Goal: Transaction & Acquisition: Purchase product/service

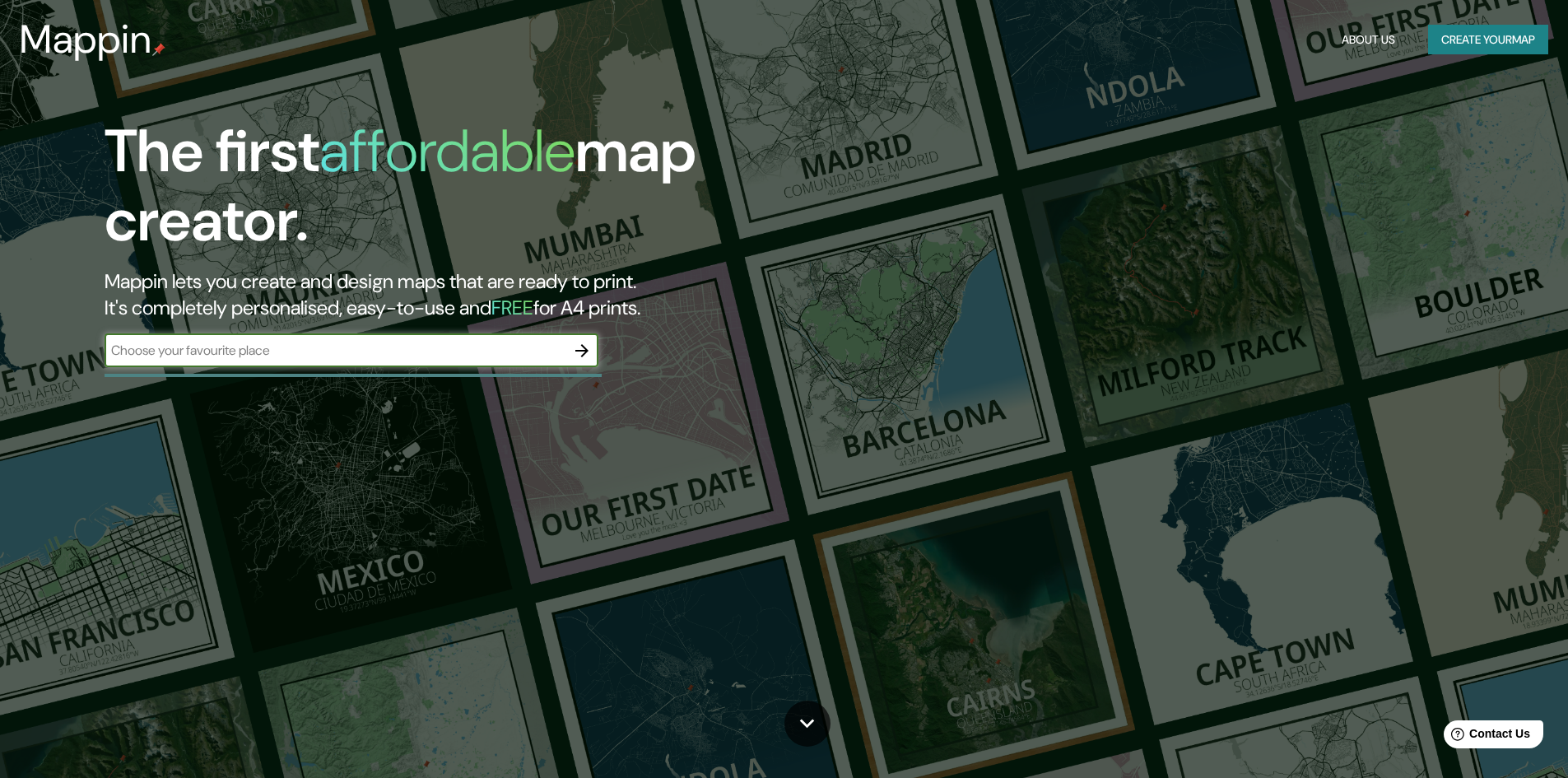
click at [328, 349] on input "text" at bounding box center [336, 351] width 461 height 19
type input "[GEOGRAPHIC_DATA]"
click at [578, 354] on icon "button" at bounding box center [581, 351] width 20 height 20
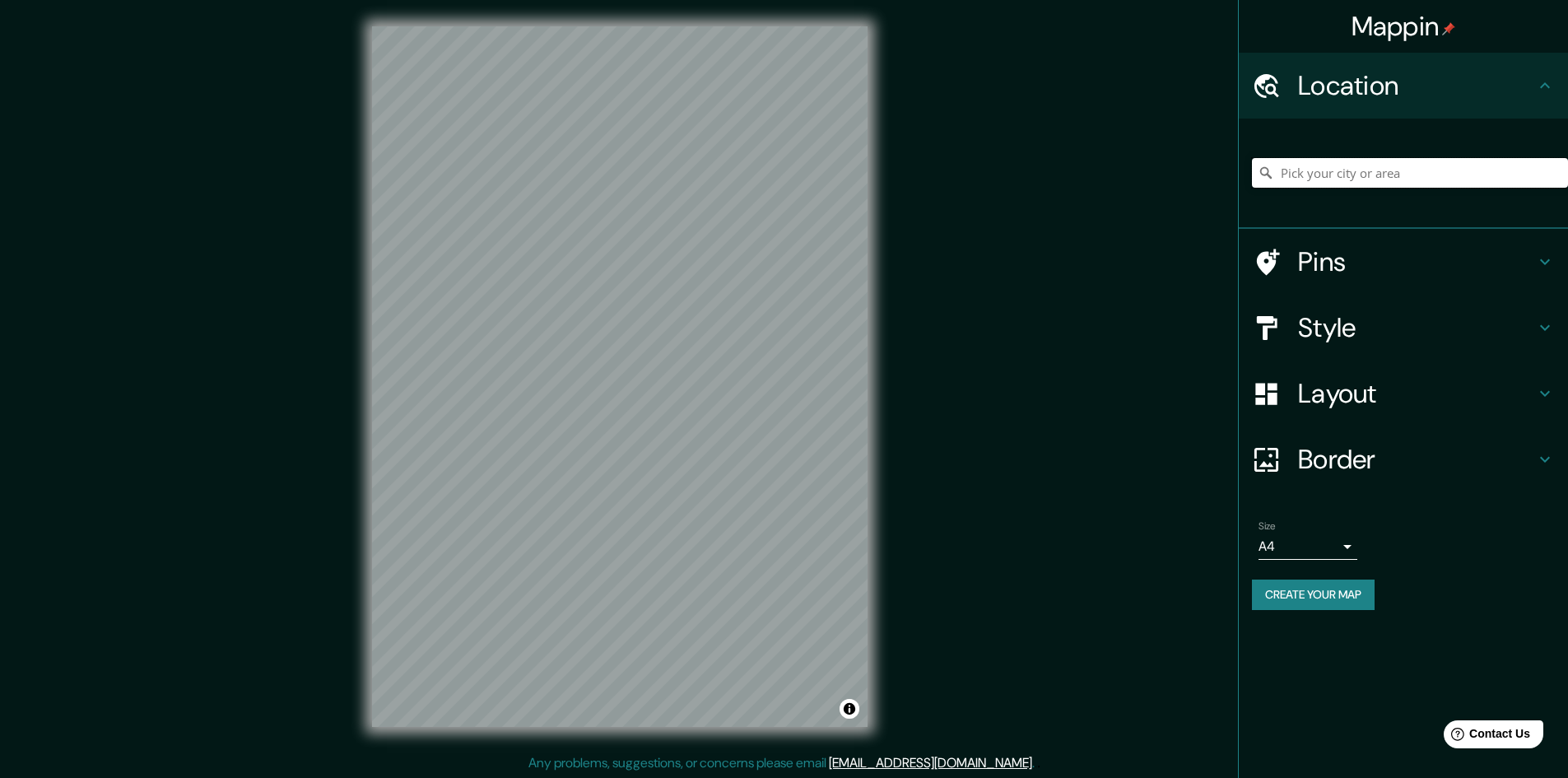
click at [1343, 182] on input "Pick your city or area" at bounding box center [1410, 172] width 316 height 29
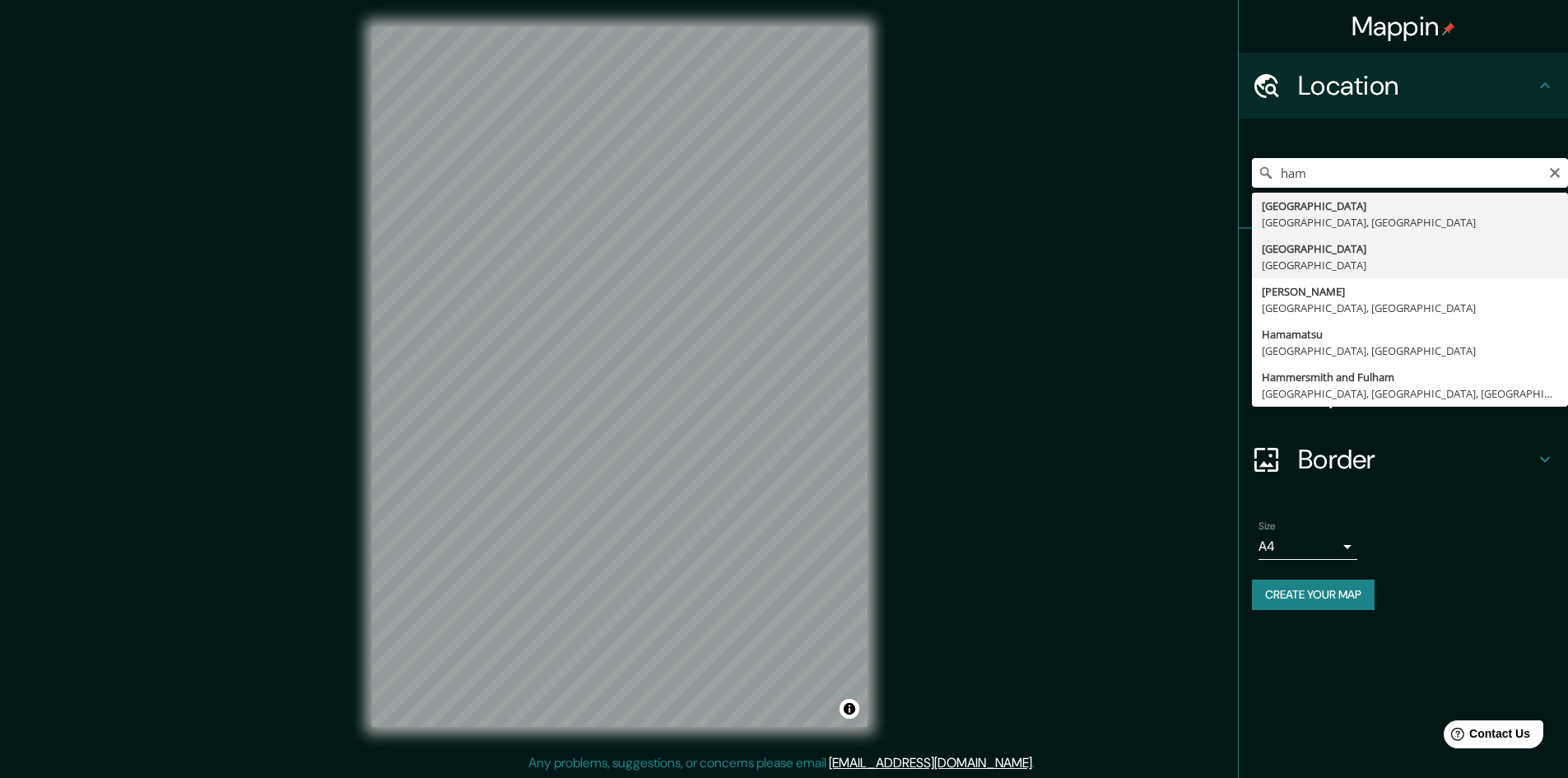
type input "[GEOGRAPHIC_DATA], [GEOGRAPHIC_DATA]"
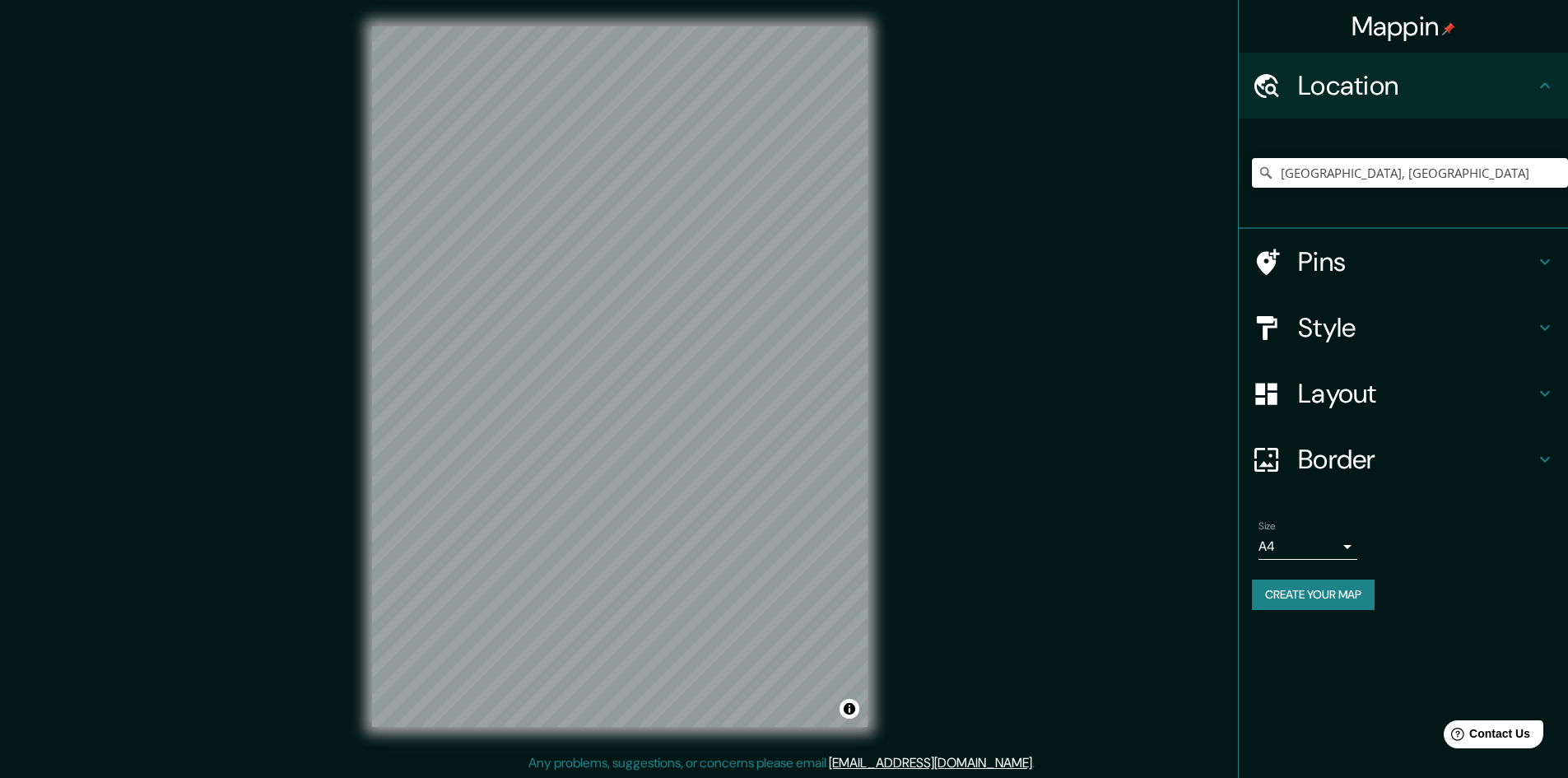
click at [1325, 328] on h4 "Style" at bounding box center [1417, 327] width 237 height 33
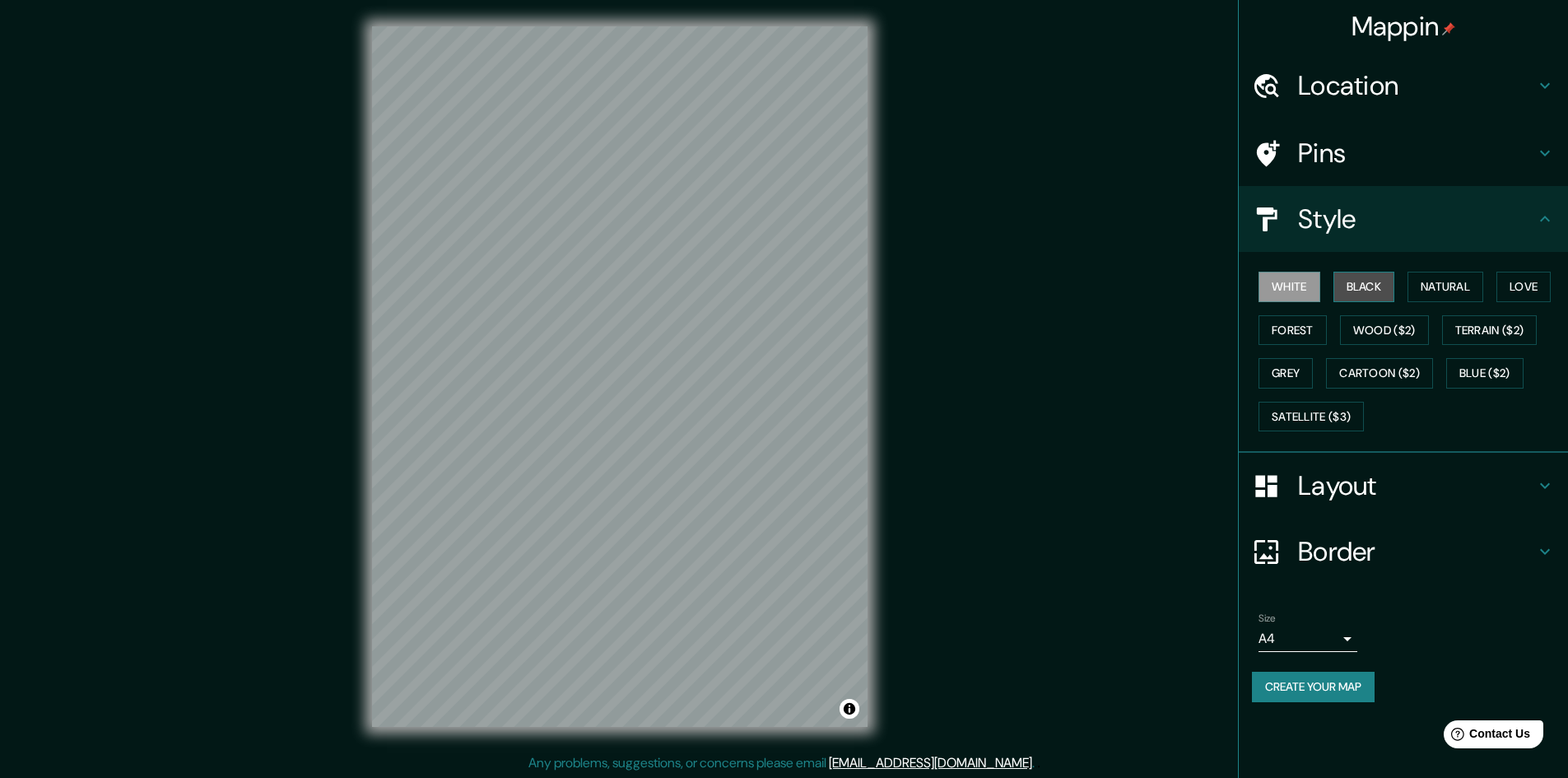
click at [1347, 288] on button "Black" at bounding box center [1364, 286] width 61 height 30
click at [1294, 296] on button "White" at bounding box center [1289, 286] width 61 height 30
click at [1427, 296] on button "Natural" at bounding box center [1445, 286] width 76 height 30
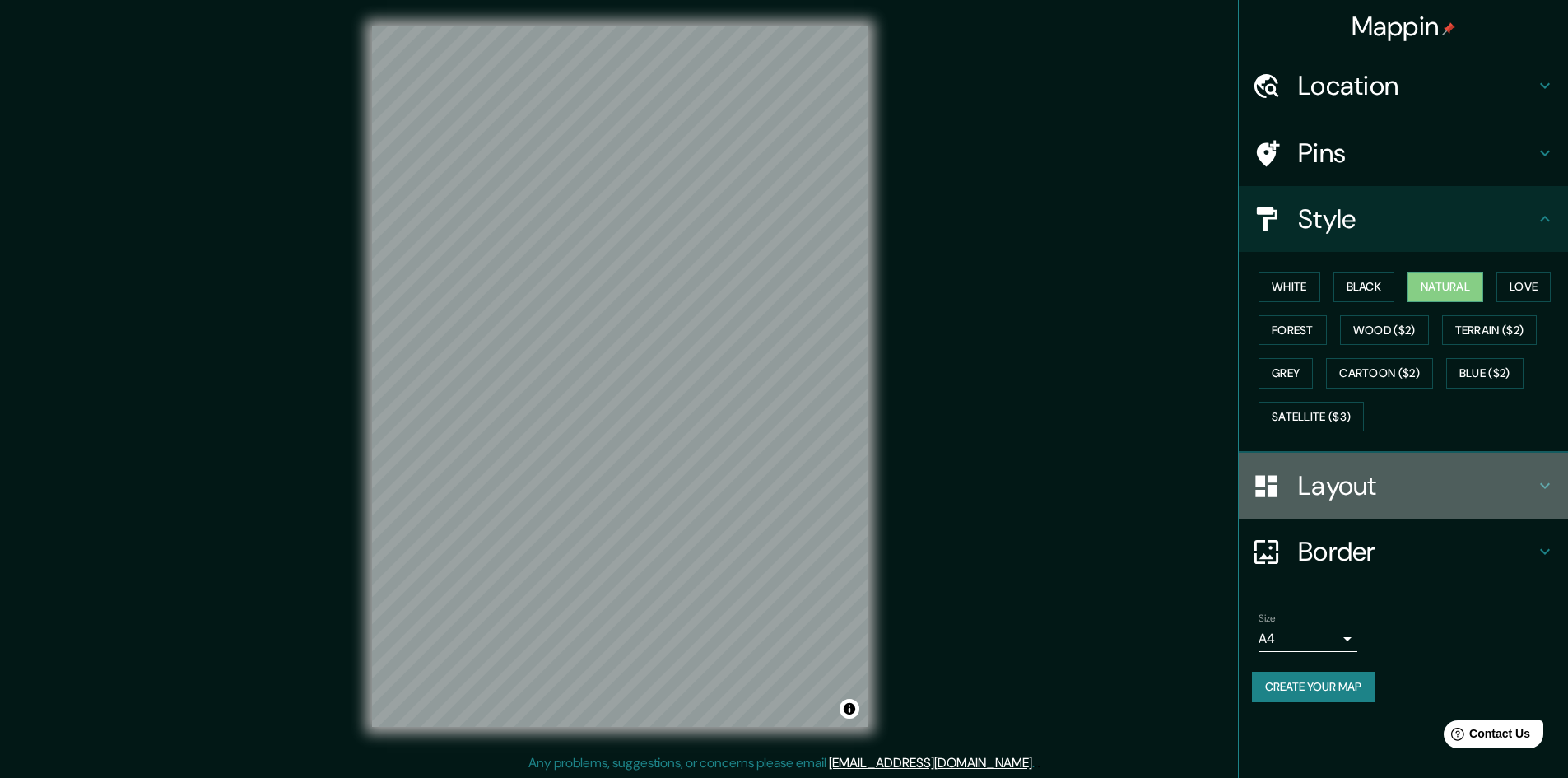
click at [1337, 494] on h4 "Layout" at bounding box center [1417, 485] width 237 height 33
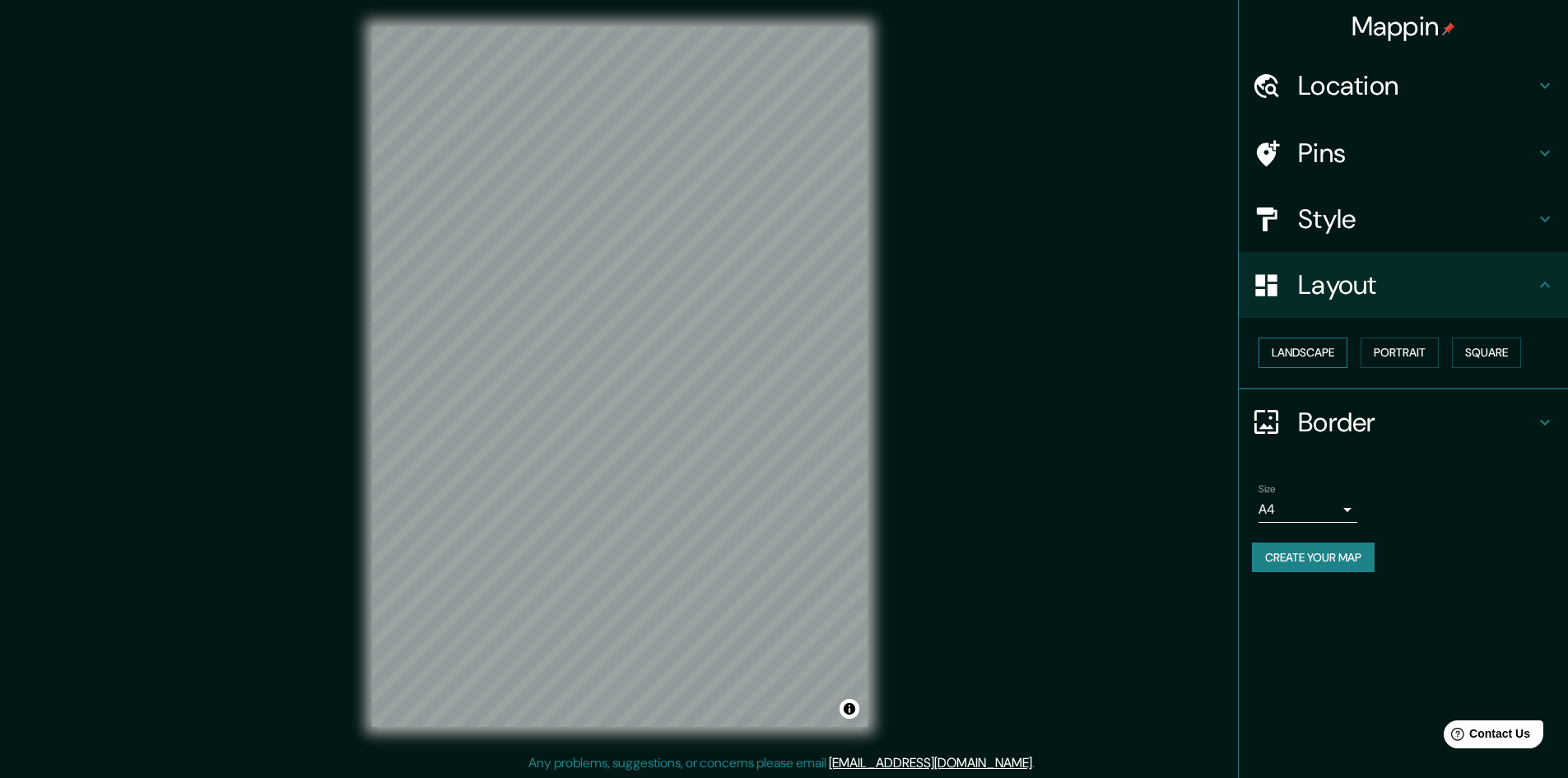
click at [1314, 359] on button "Landscape" at bounding box center [1303, 353] width 89 height 30
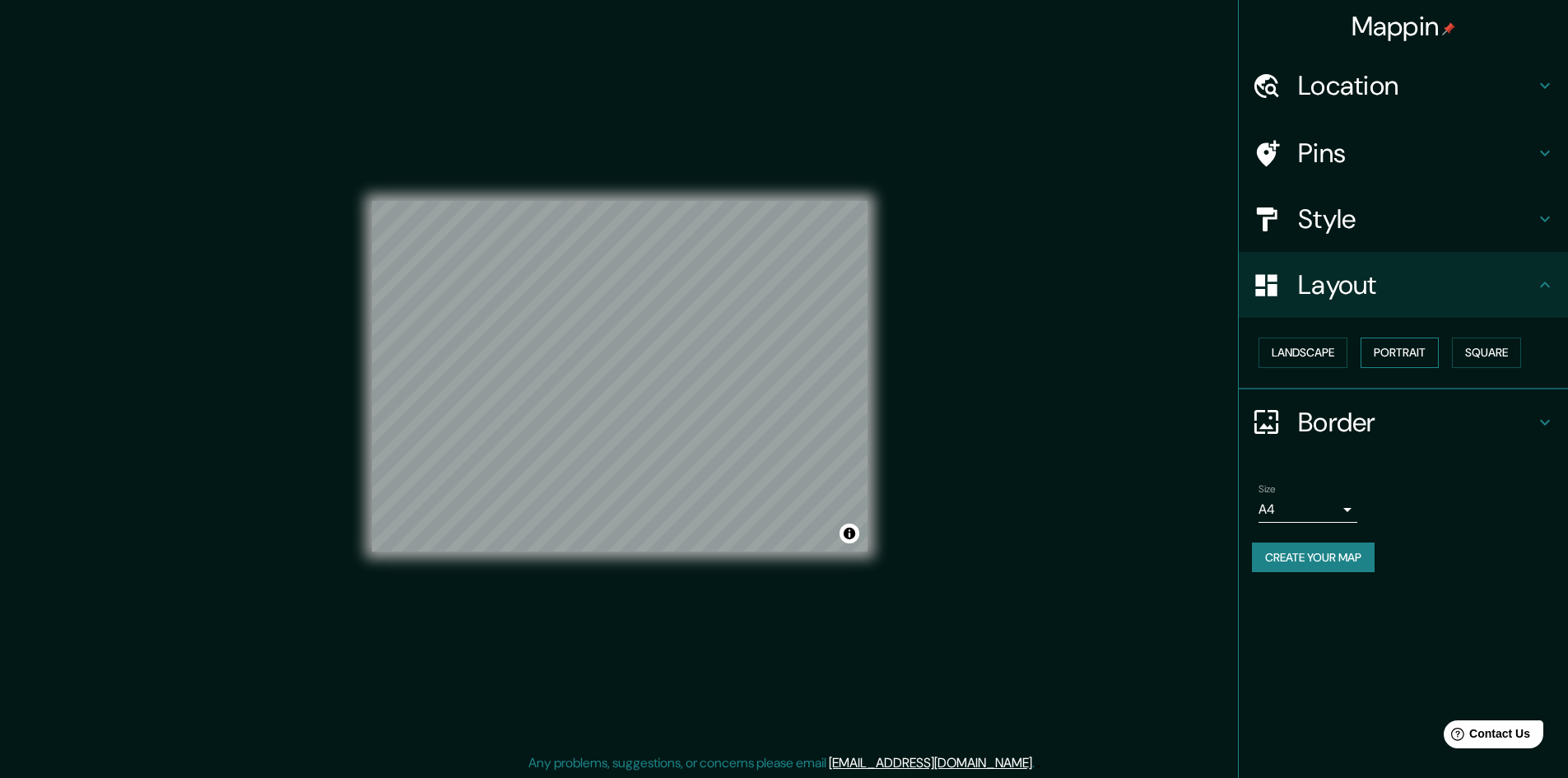
click at [1387, 352] on button "Portrait" at bounding box center [1400, 353] width 78 height 30
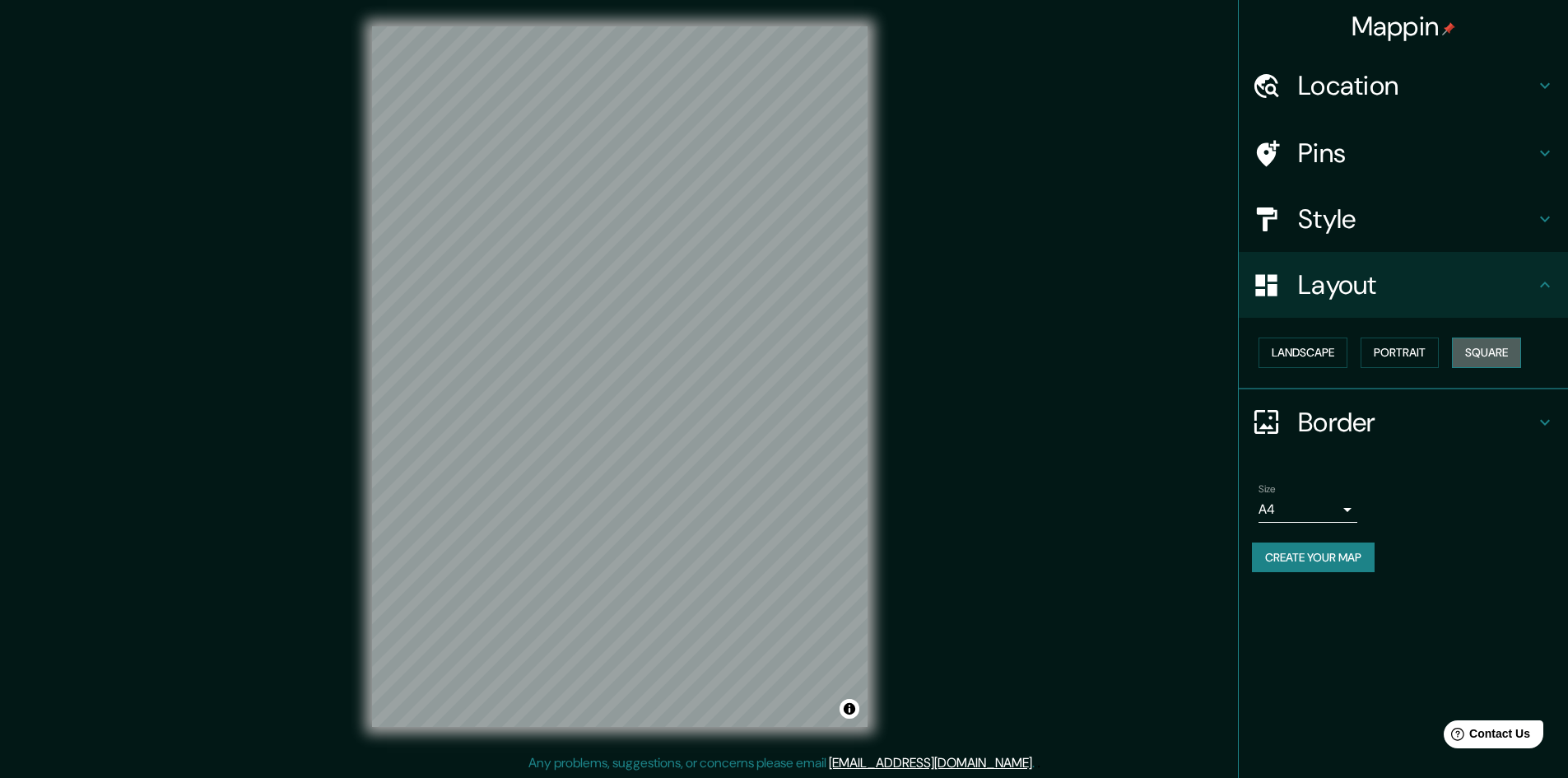
click at [1487, 351] on button "Square" at bounding box center [1486, 353] width 69 height 30
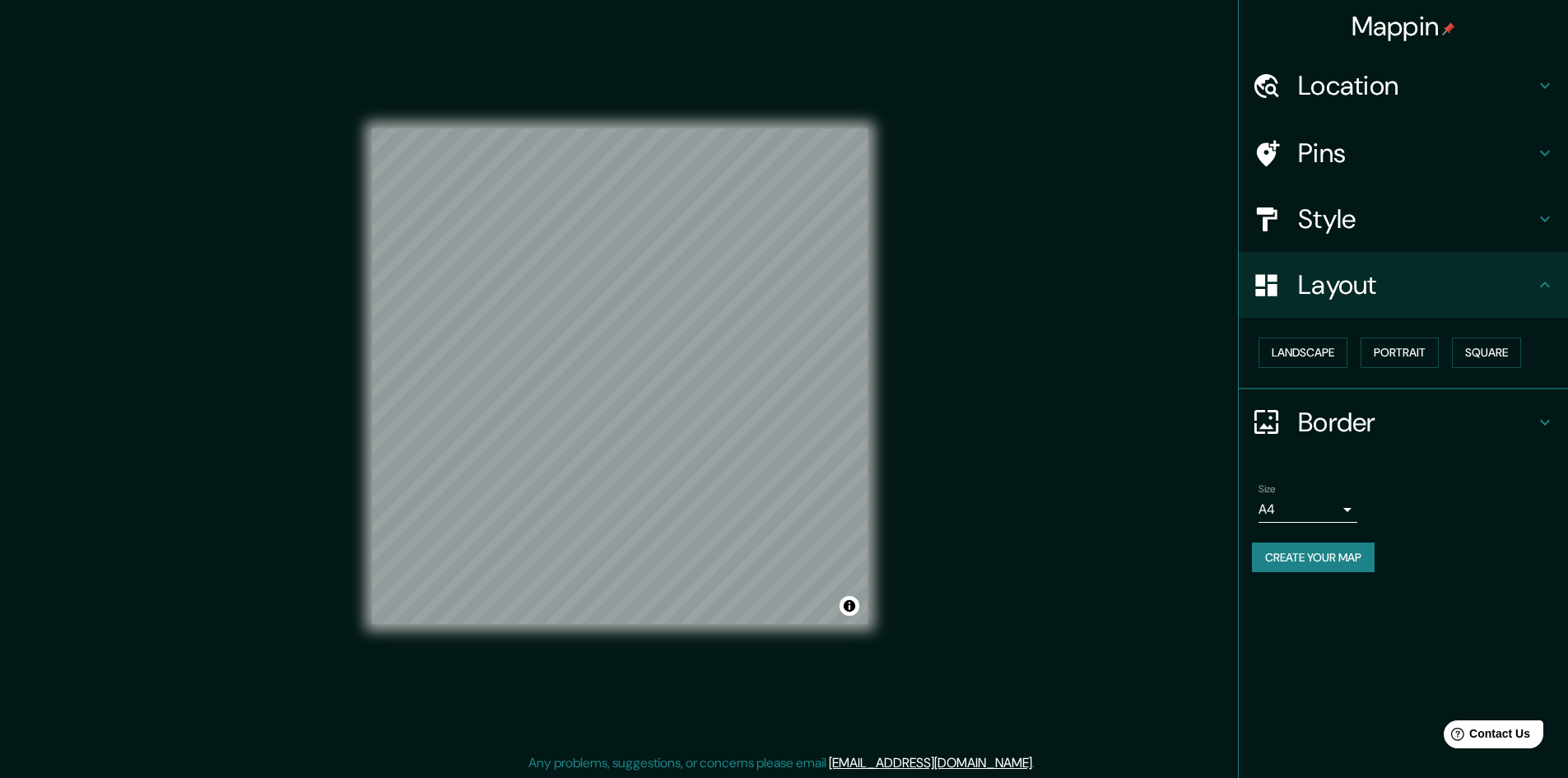
click at [1294, 411] on div at bounding box center [1275, 422] width 46 height 28
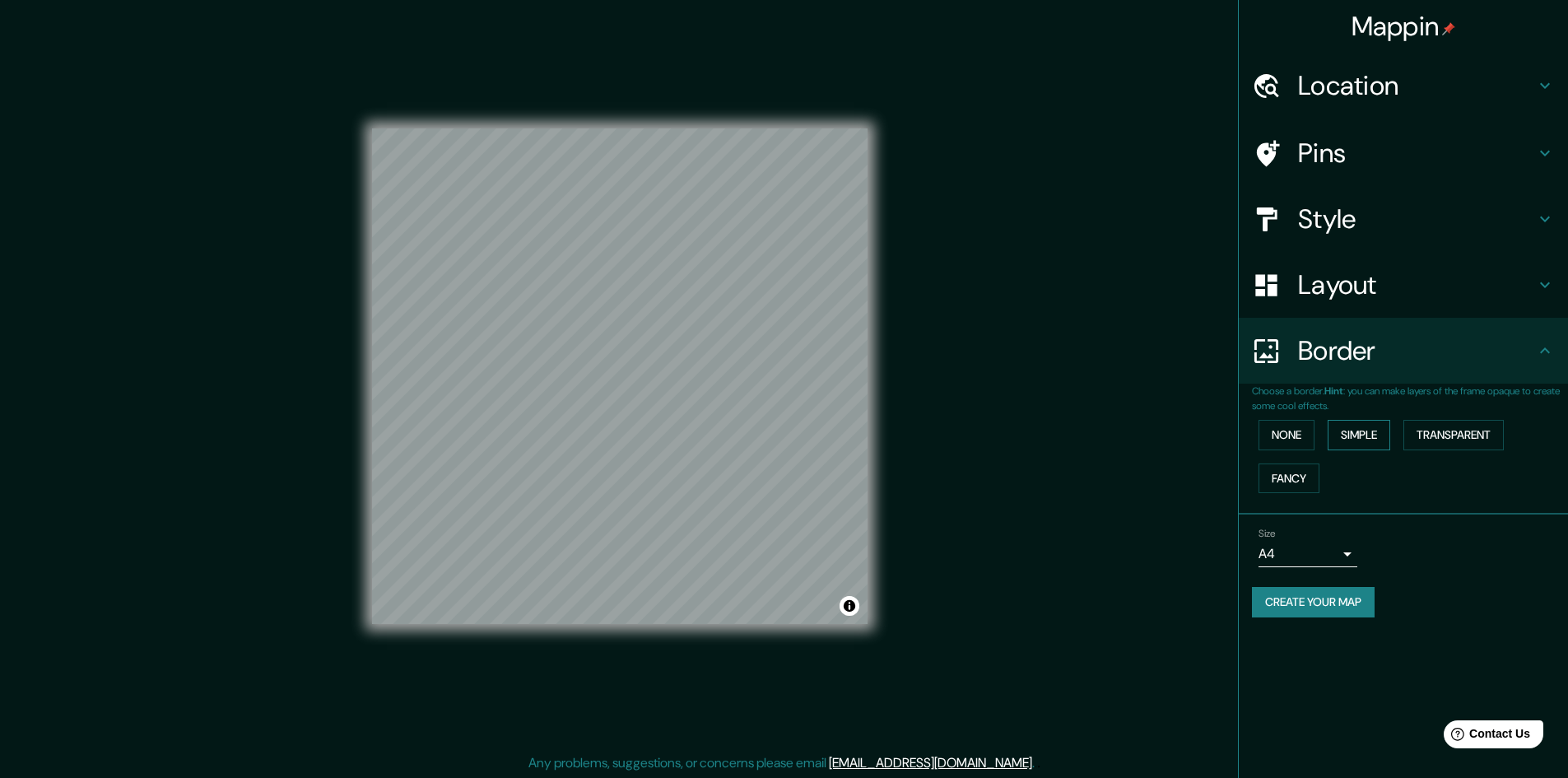
click at [1344, 436] on button "Simple" at bounding box center [1359, 435] width 62 height 30
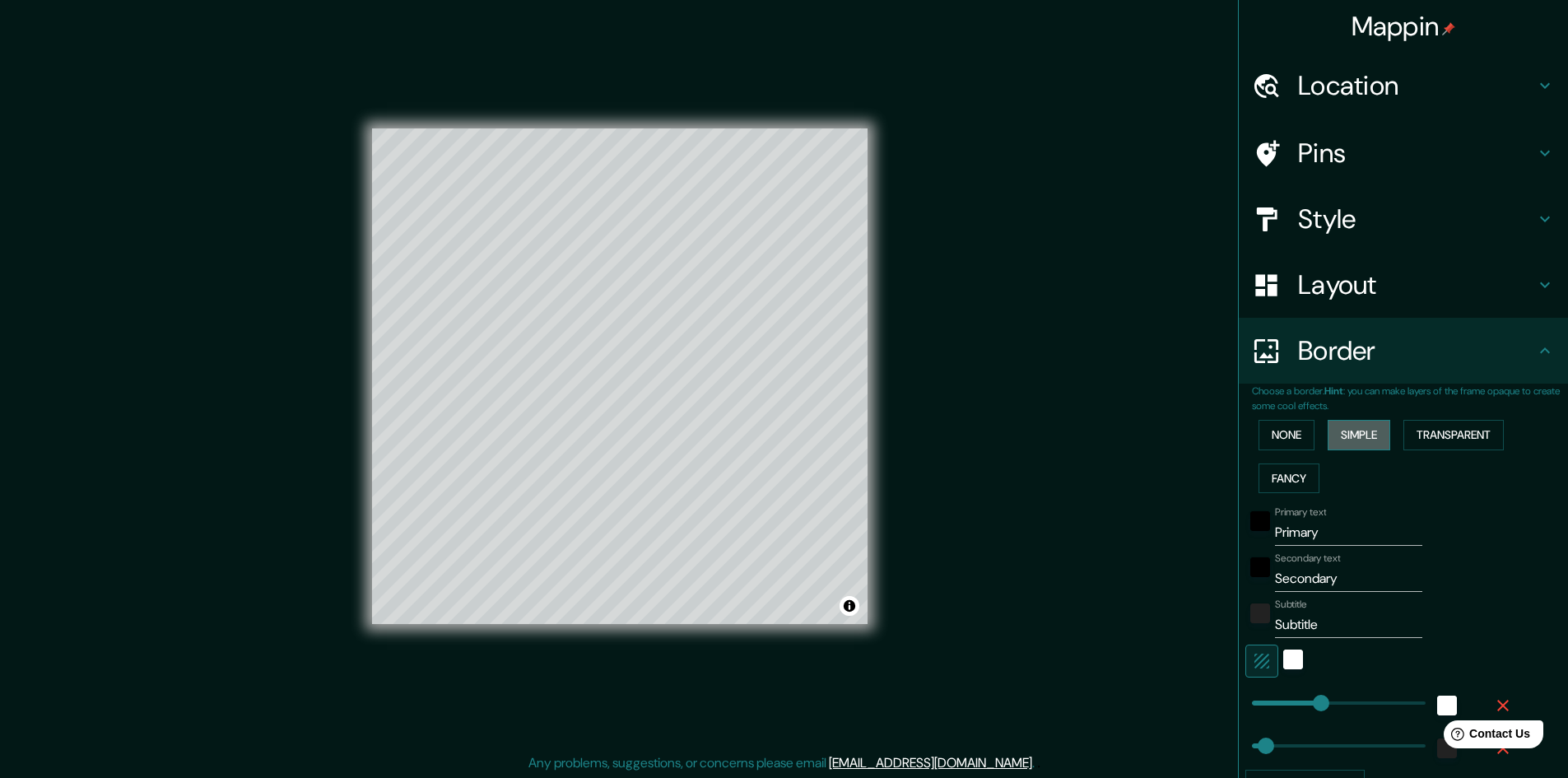
click at [1344, 436] on button "Simple" at bounding box center [1359, 435] width 62 height 30
type input "241"
type input "48"
click at [1280, 432] on button "None" at bounding box center [1286, 435] width 56 height 30
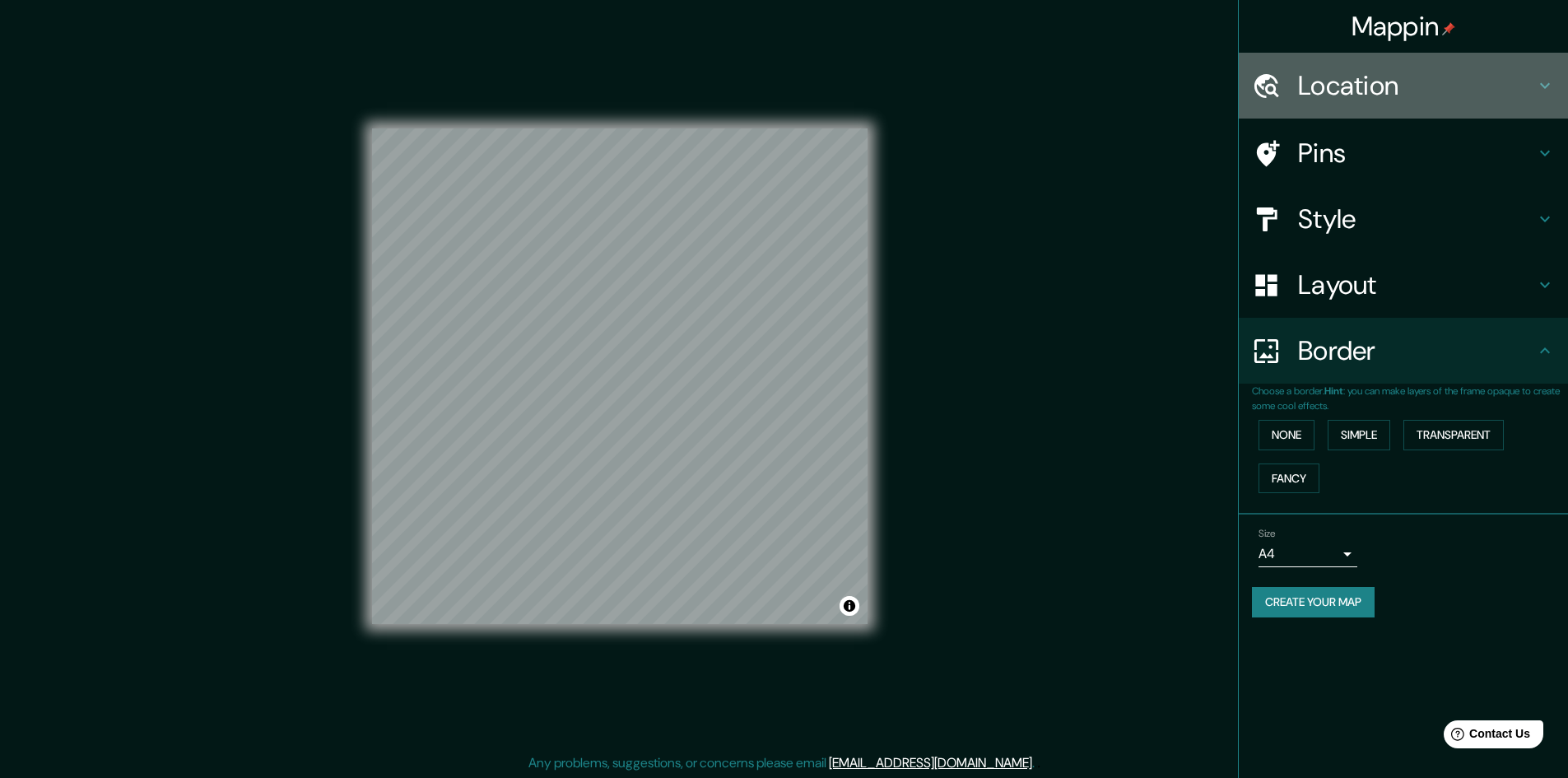
click at [1337, 96] on h4 "Location" at bounding box center [1417, 85] width 237 height 33
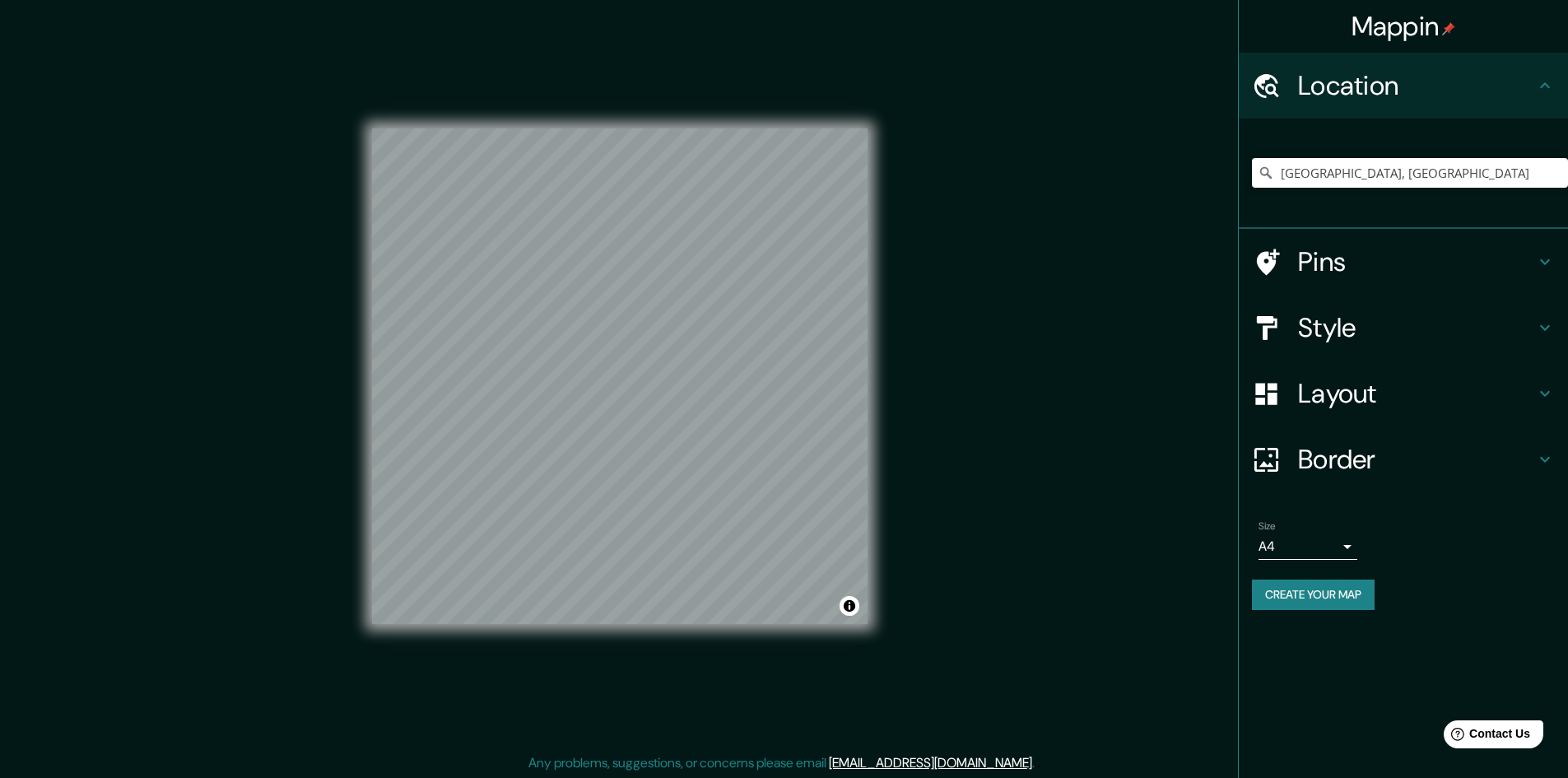
click at [1337, 96] on h4 "Location" at bounding box center [1417, 85] width 237 height 33
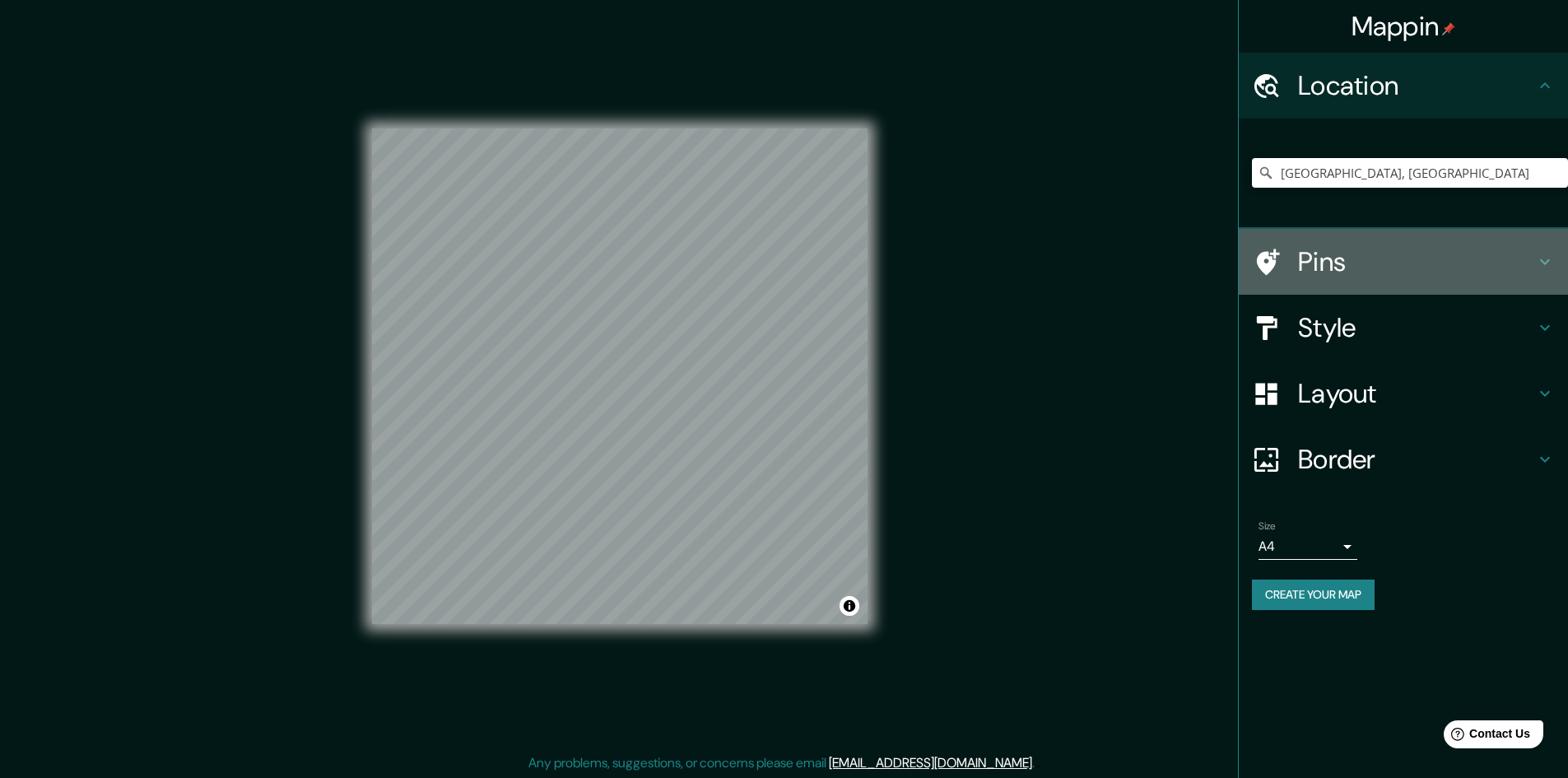
click at [1354, 252] on h4 "Pins" at bounding box center [1417, 262] width 237 height 33
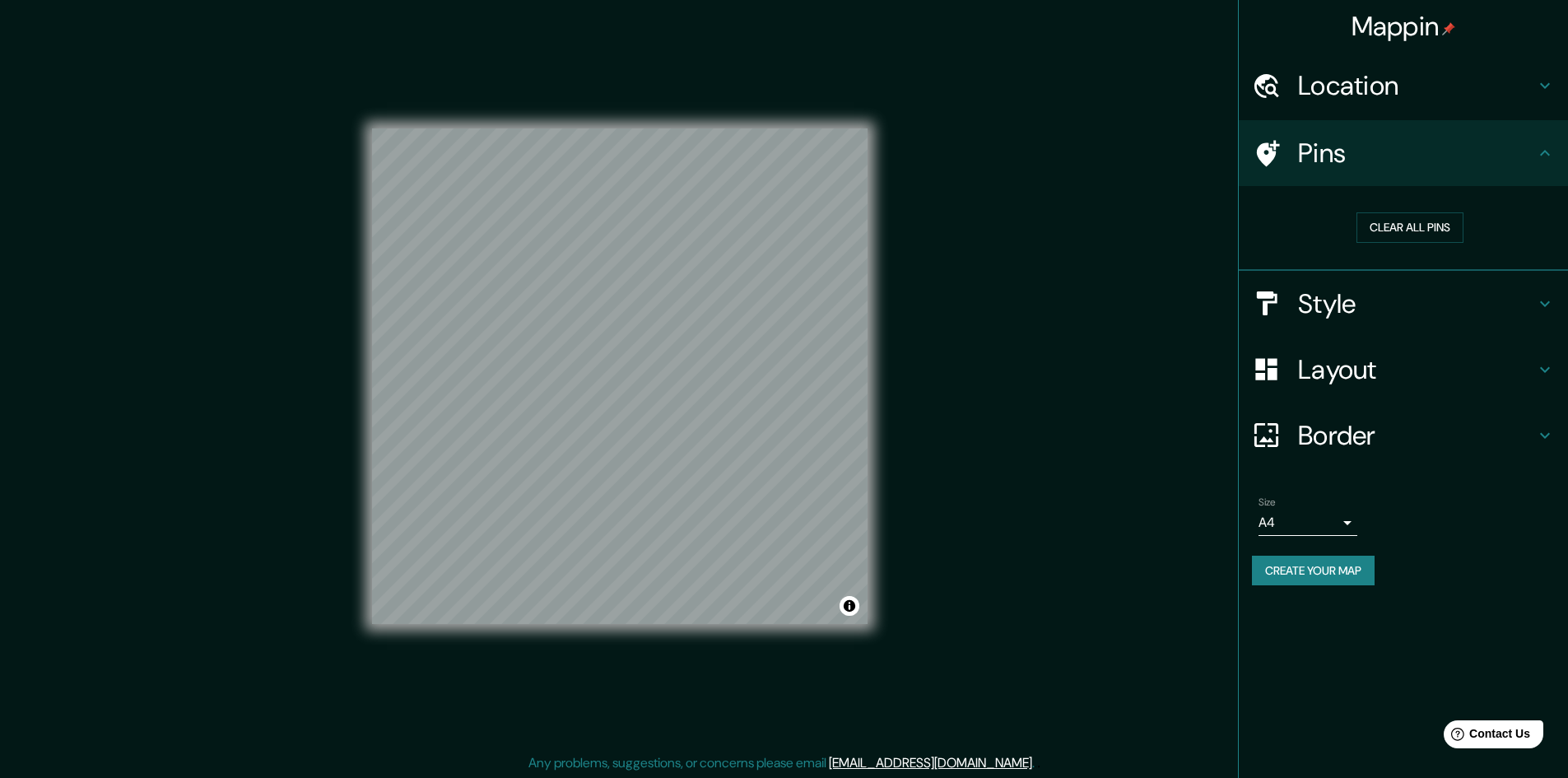
click at [1386, 168] on h4 "Pins" at bounding box center [1417, 153] width 237 height 33
click at [1386, 218] on button "Clear all pins" at bounding box center [1409, 228] width 107 height 30
click at [1350, 303] on h4 "Style" at bounding box center [1417, 303] width 237 height 33
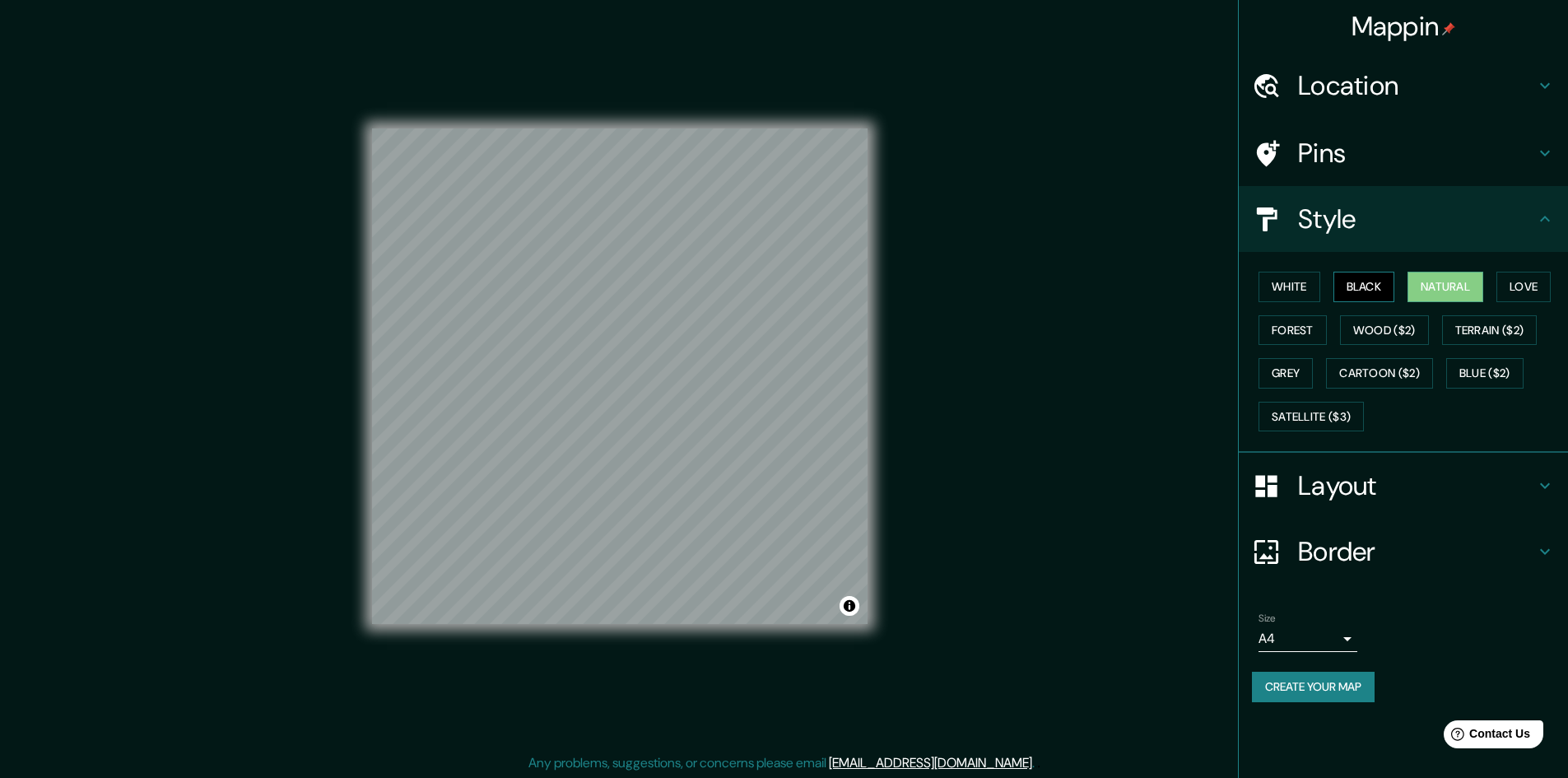
click at [1353, 285] on button "Black" at bounding box center [1364, 286] width 61 height 30
click at [1295, 282] on button "White" at bounding box center [1289, 286] width 61 height 30
click at [1288, 377] on button "Grey" at bounding box center [1285, 373] width 54 height 30
click at [1303, 322] on button "Forest" at bounding box center [1293, 331] width 68 height 30
click at [1509, 291] on button "Love" at bounding box center [1524, 286] width 54 height 30
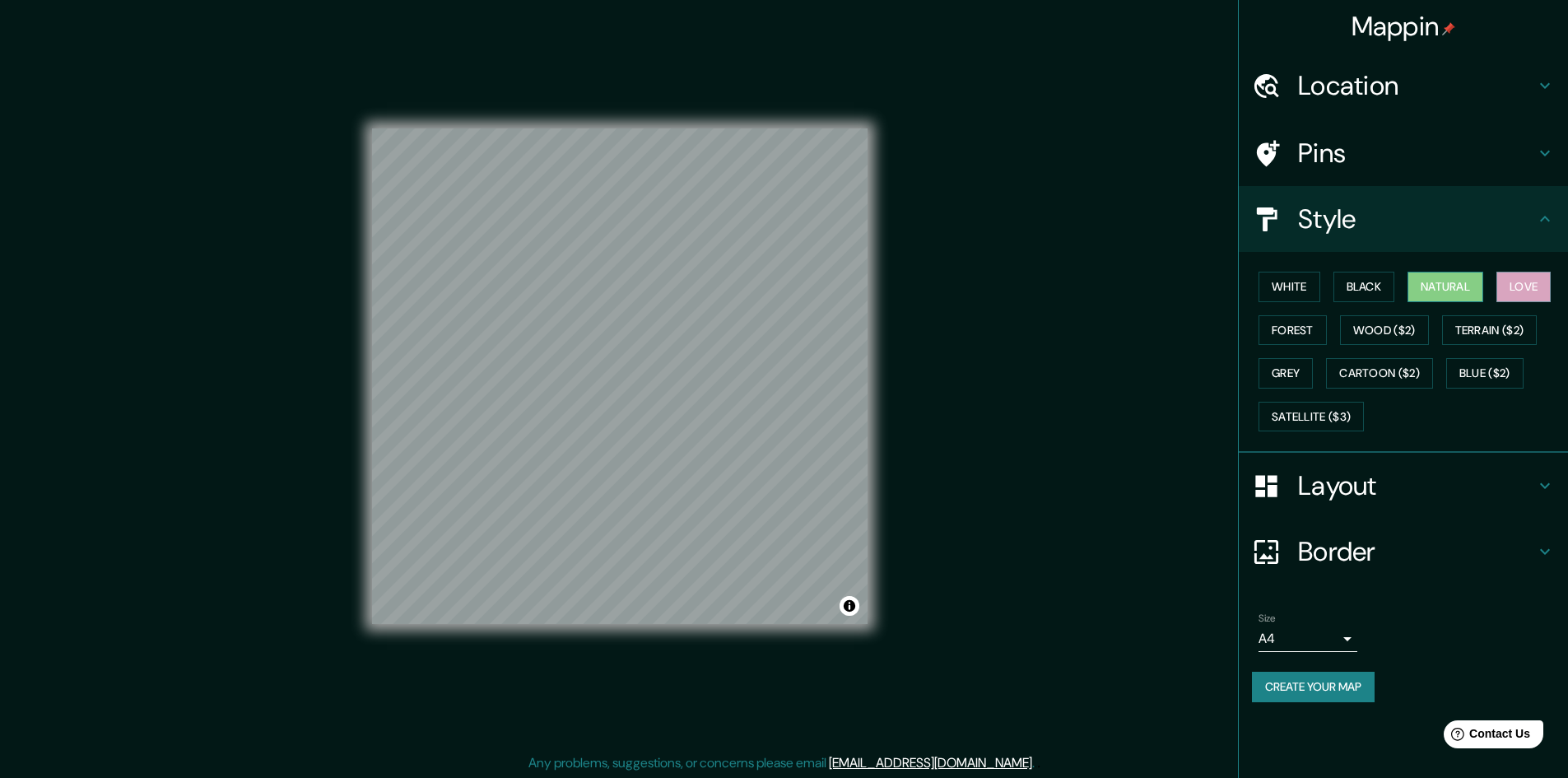
click at [1466, 290] on button "Natural" at bounding box center [1445, 286] width 76 height 30
click at [1341, 292] on button "Black" at bounding box center [1364, 286] width 61 height 30
click at [1312, 290] on button "White" at bounding box center [1289, 286] width 61 height 30
click at [1302, 336] on button "Forest" at bounding box center [1293, 331] width 68 height 30
click at [1306, 284] on button "White" at bounding box center [1289, 286] width 61 height 30
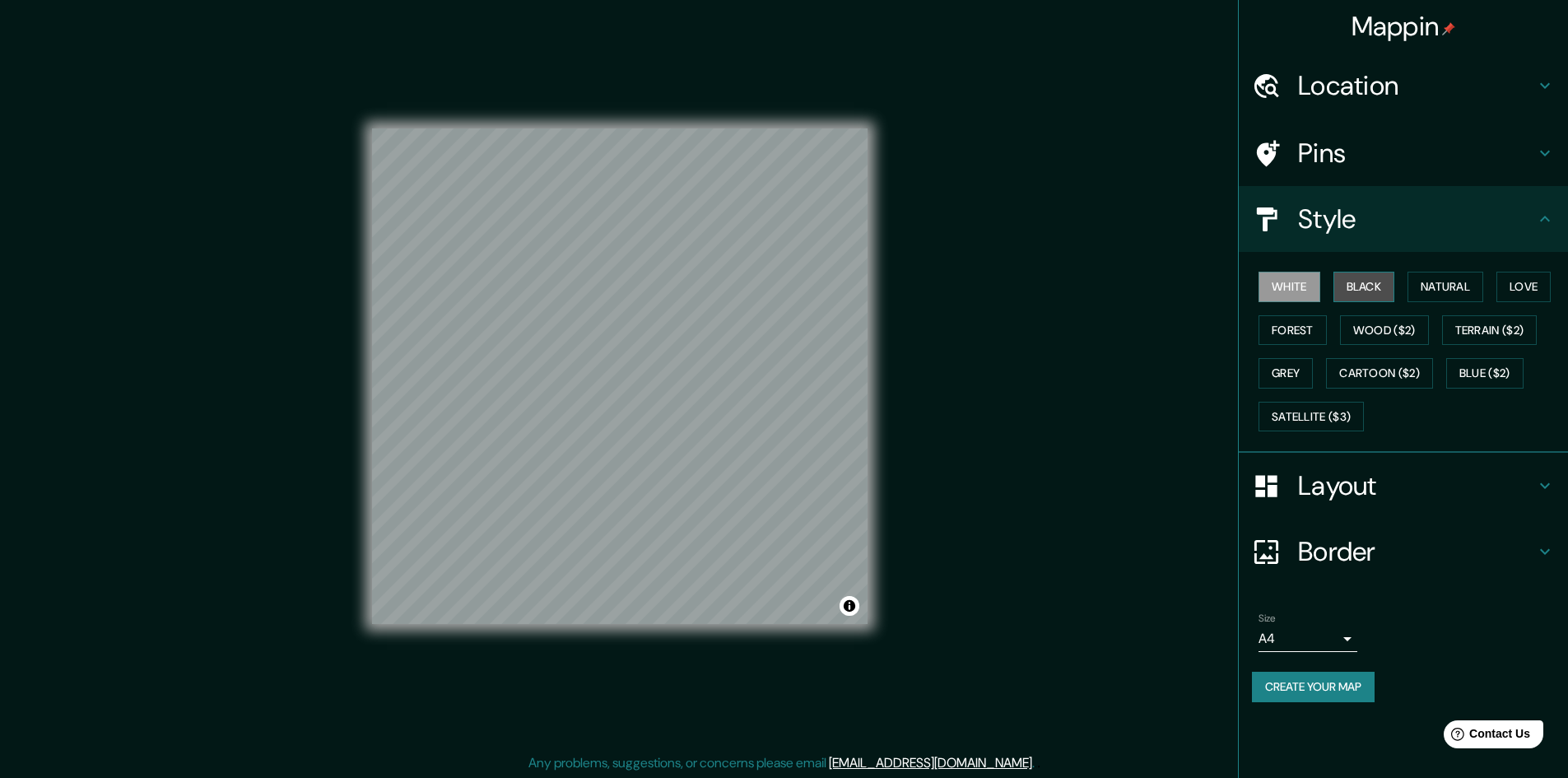
click at [1347, 285] on button "Black" at bounding box center [1364, 286] width 61 height 30
click at [1308, 288] on button "White" at bounding box center [1289, 286] width 61 height 30
click at [1430, 285] on button "Natural" at bounding box center [1445, 286] width 76 height 30
click at [1312, 501] on h4 "Layout" at bounding box center [1417, 485] width 237 height 33
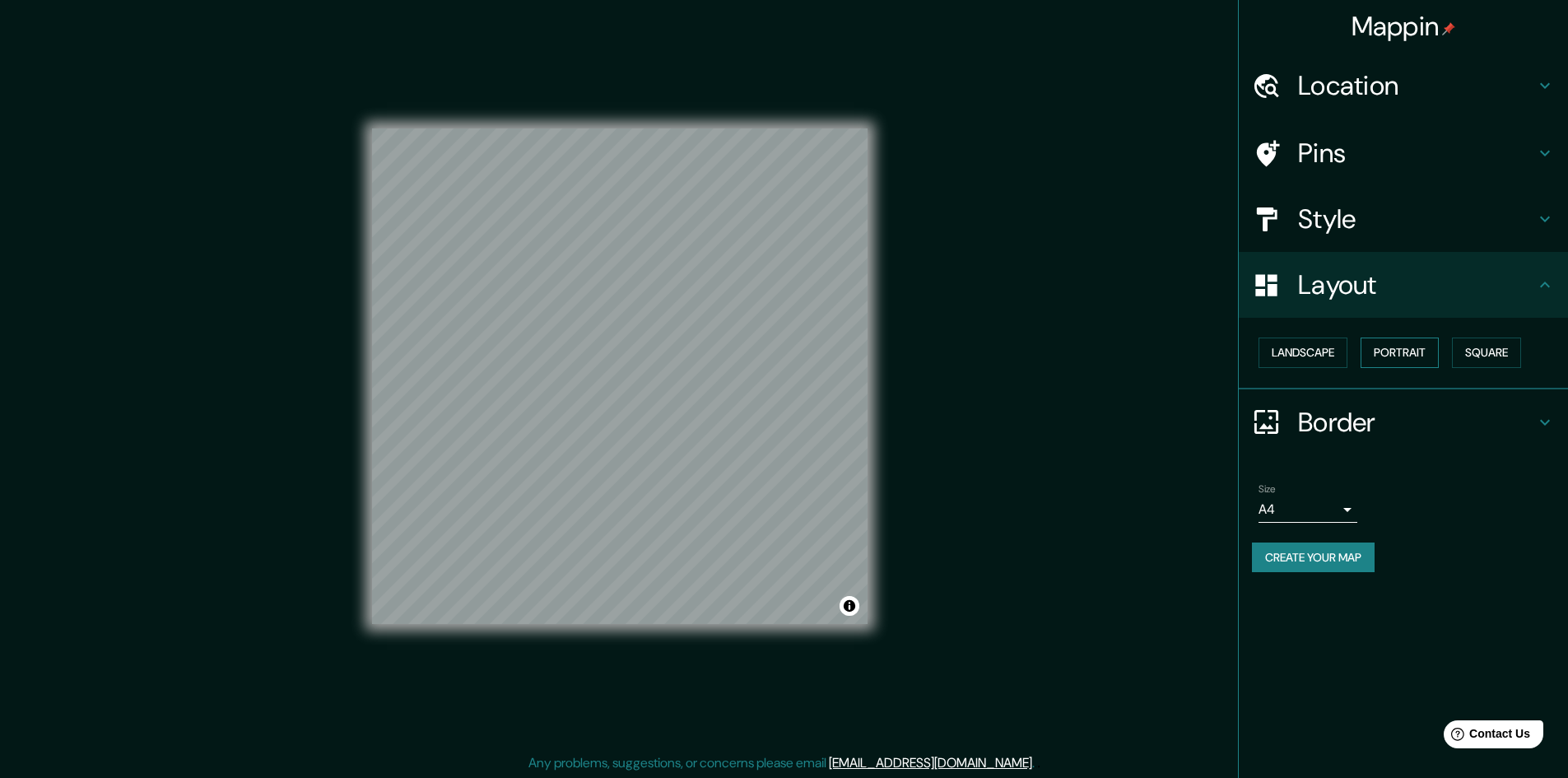
click at [1410, 354] on button "Portrait" at bounding box center [1400, 353] width 78 height 30
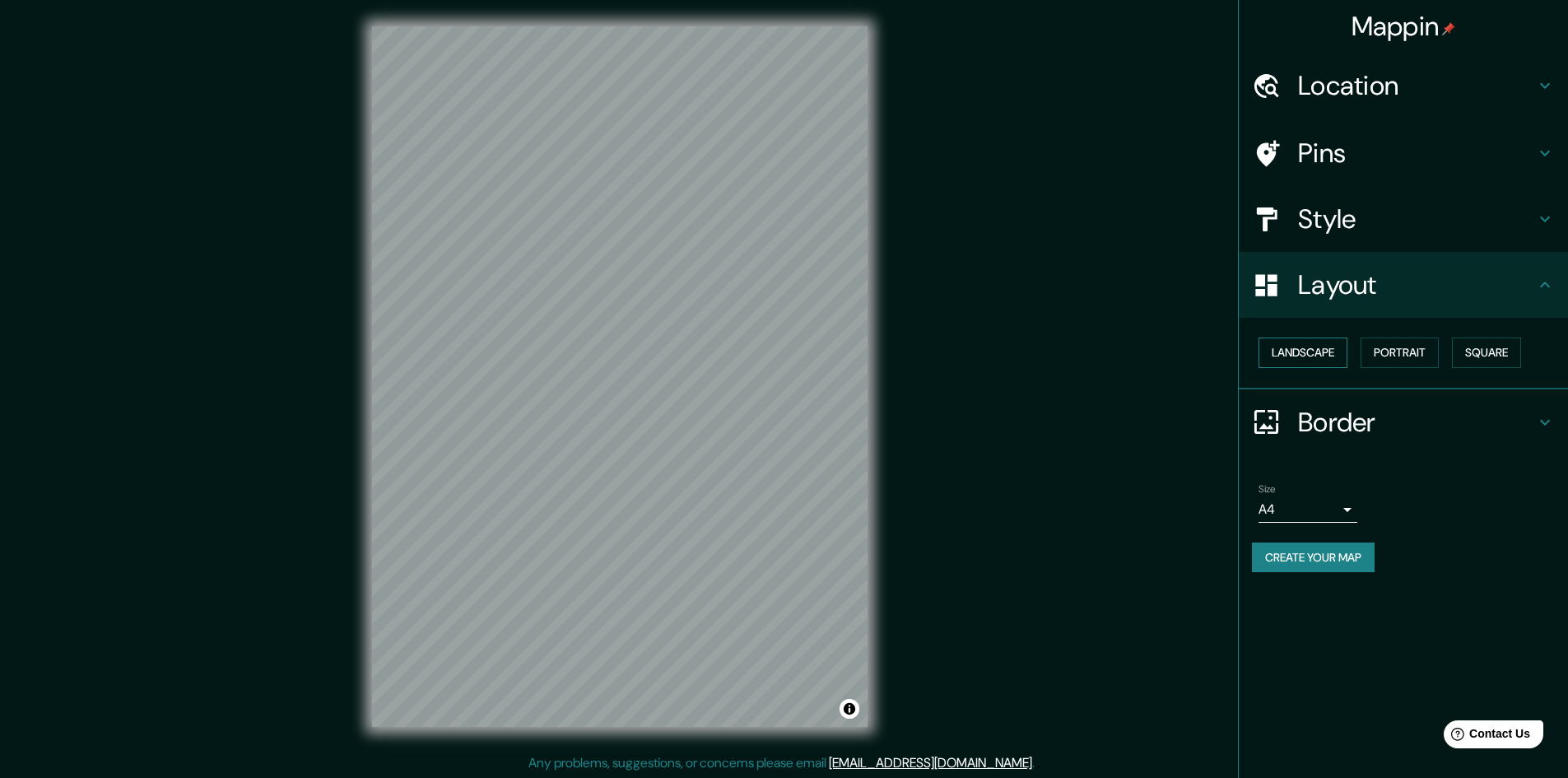
click at [1300, 351] on button "Landscape" at bounding box center [1303, 353] width 89 height 30
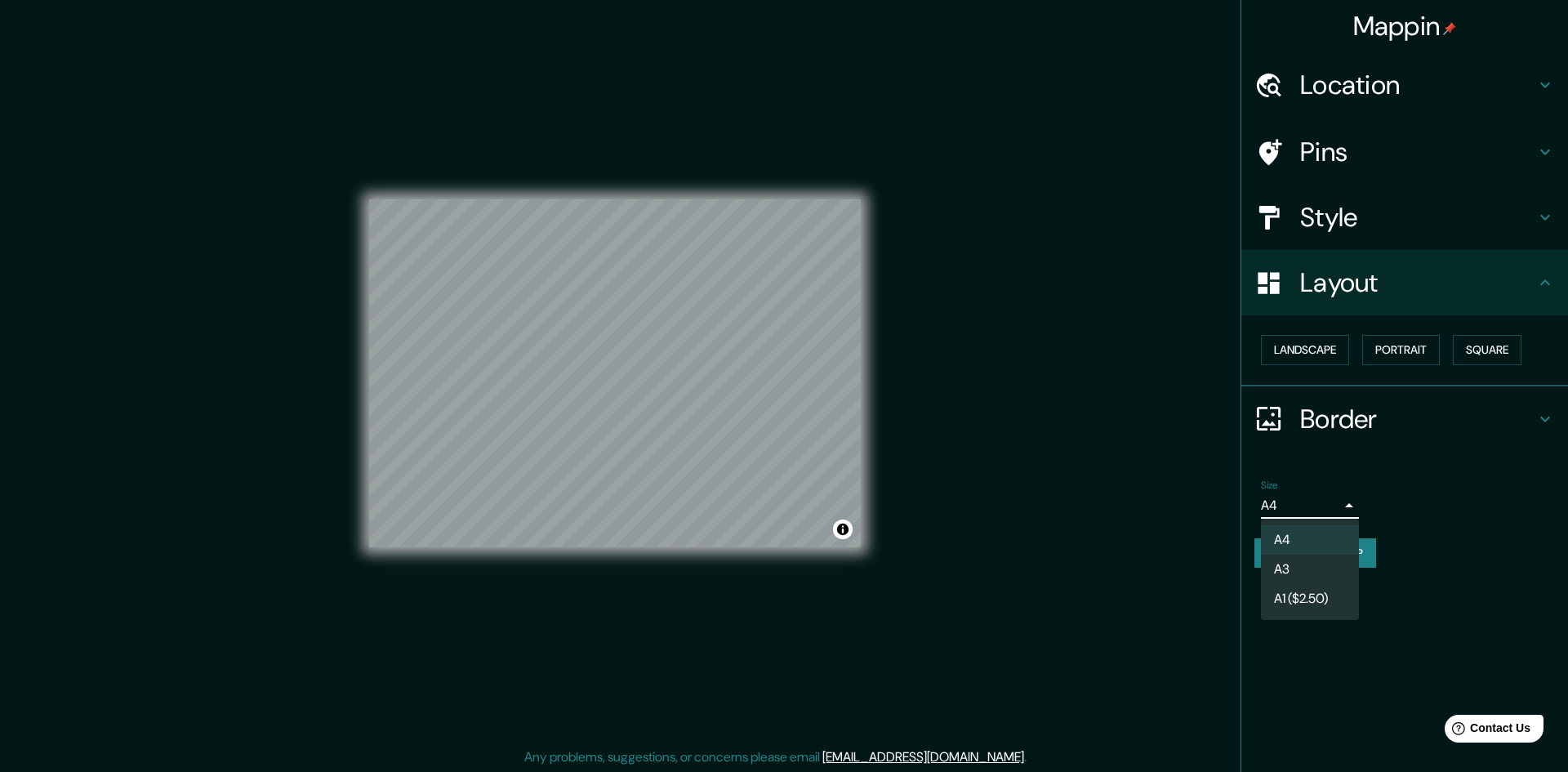
click at [1287, 505] on body "Mappin Location [GEOGRAPHIC_DATA], [GEOGRAPHIC_DATA] Pins Style Layout Landscap…" at bounding box center [784, 386] width 1568 height 772
click at [1290, 566] on li "A3" at bounding box center [1310, 568] width 98 height 29
type input "a4"
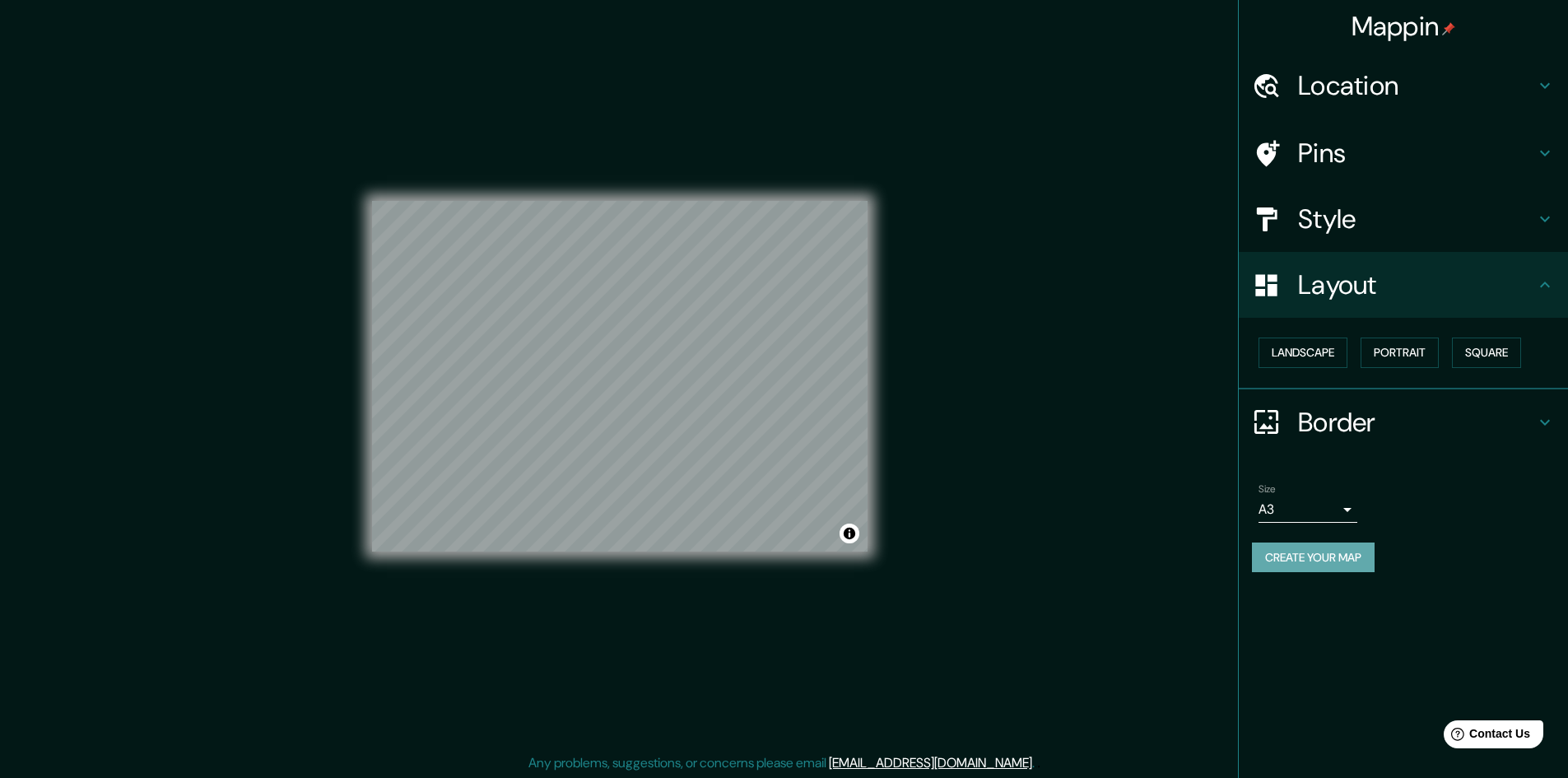
click at [1299, 560] on button "Create your map" at bounding box center [1314, 558] width 123 height 30
click at [1315, 560] on button "Create your map" at bounding box center [1314, 558] width 123 height 30
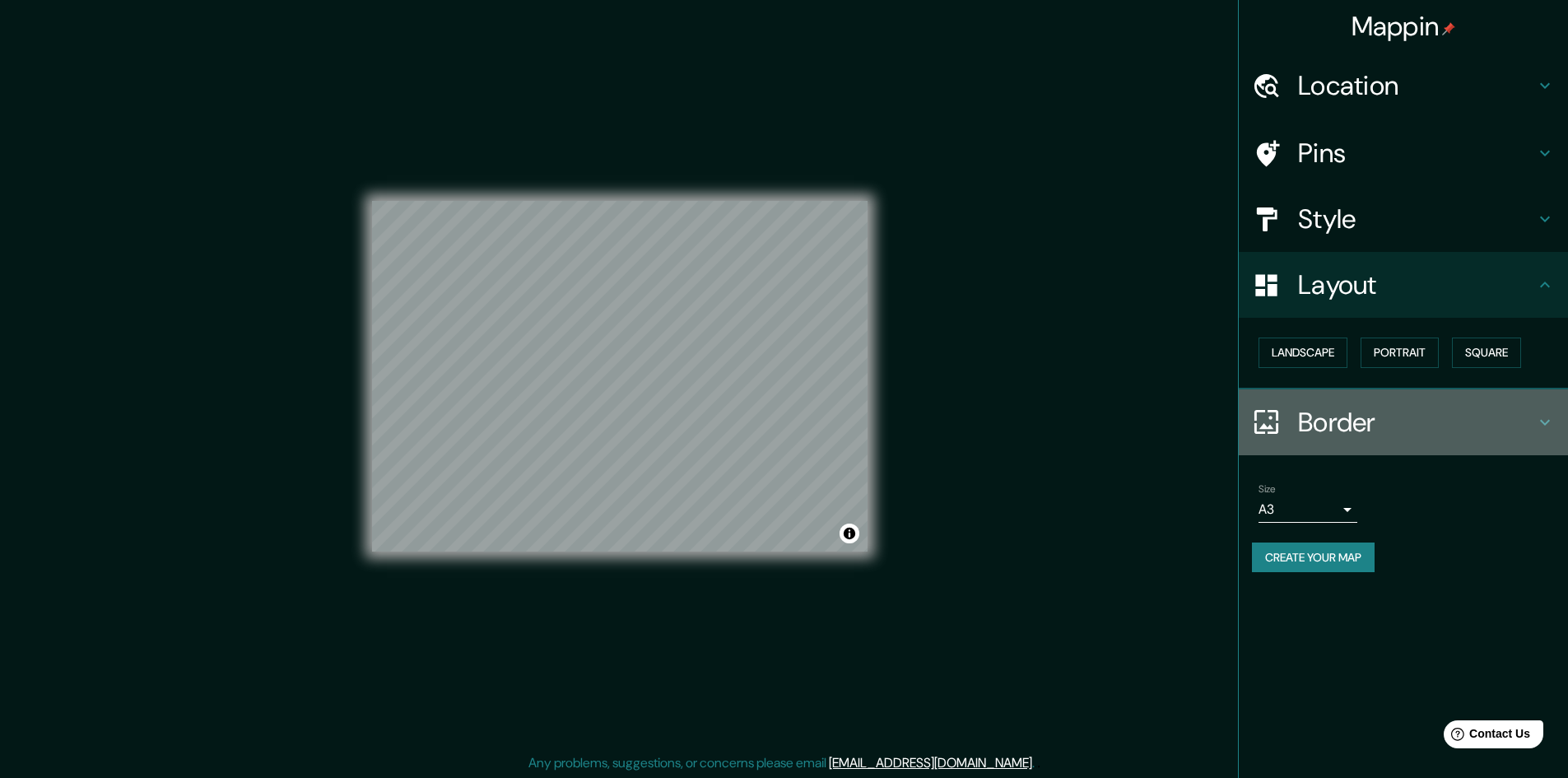
click at [1377, 414] on h4 "Border" at bounding box center [1417, 422] width 237 height 33
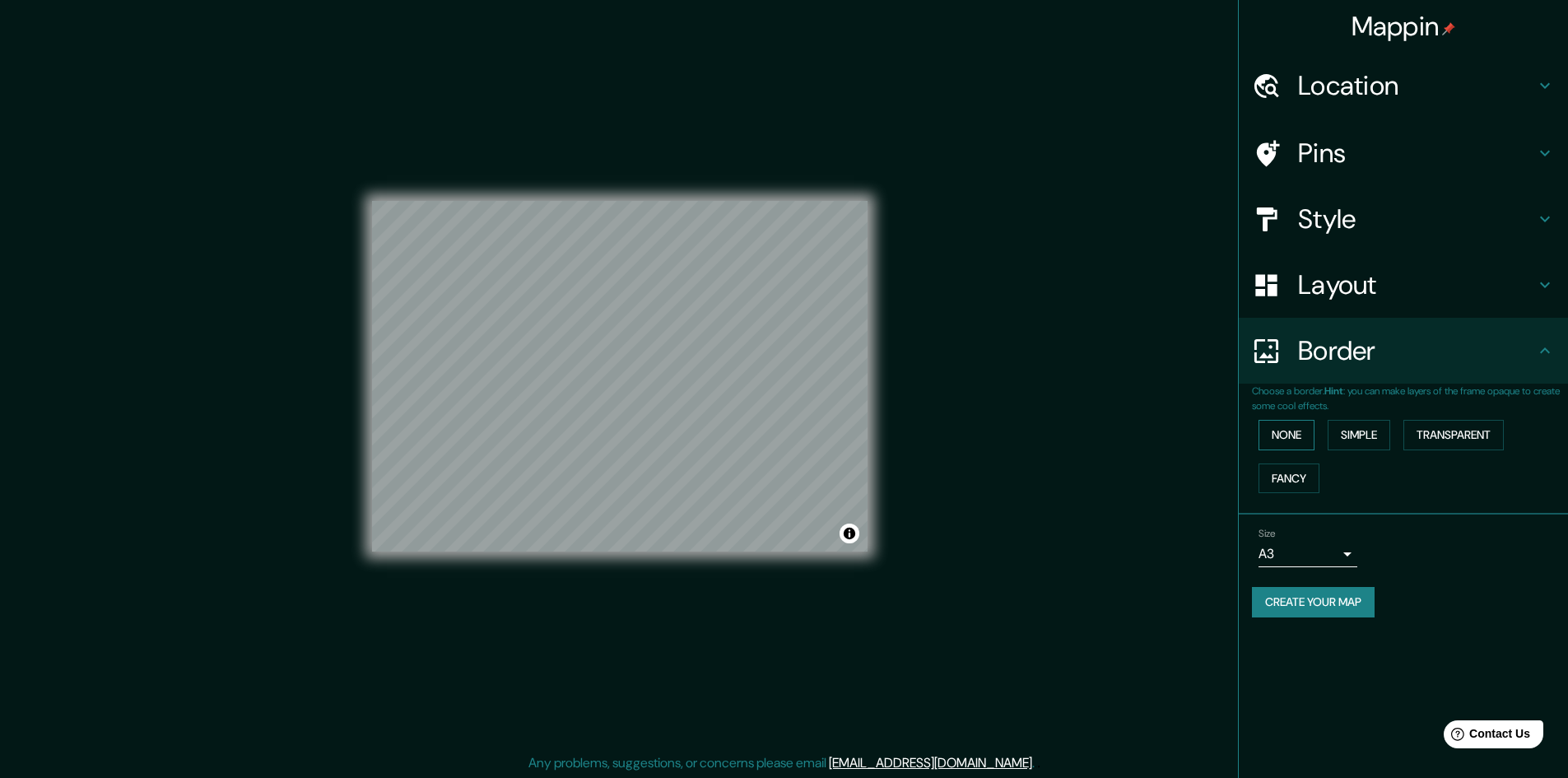
click at [1310, 438] on button "None" at bounding box center [1286, 435] width 56 height 30
click at [1301, 463] on button "Fancy" at bounding box center [1289, 478] width 60 height 30
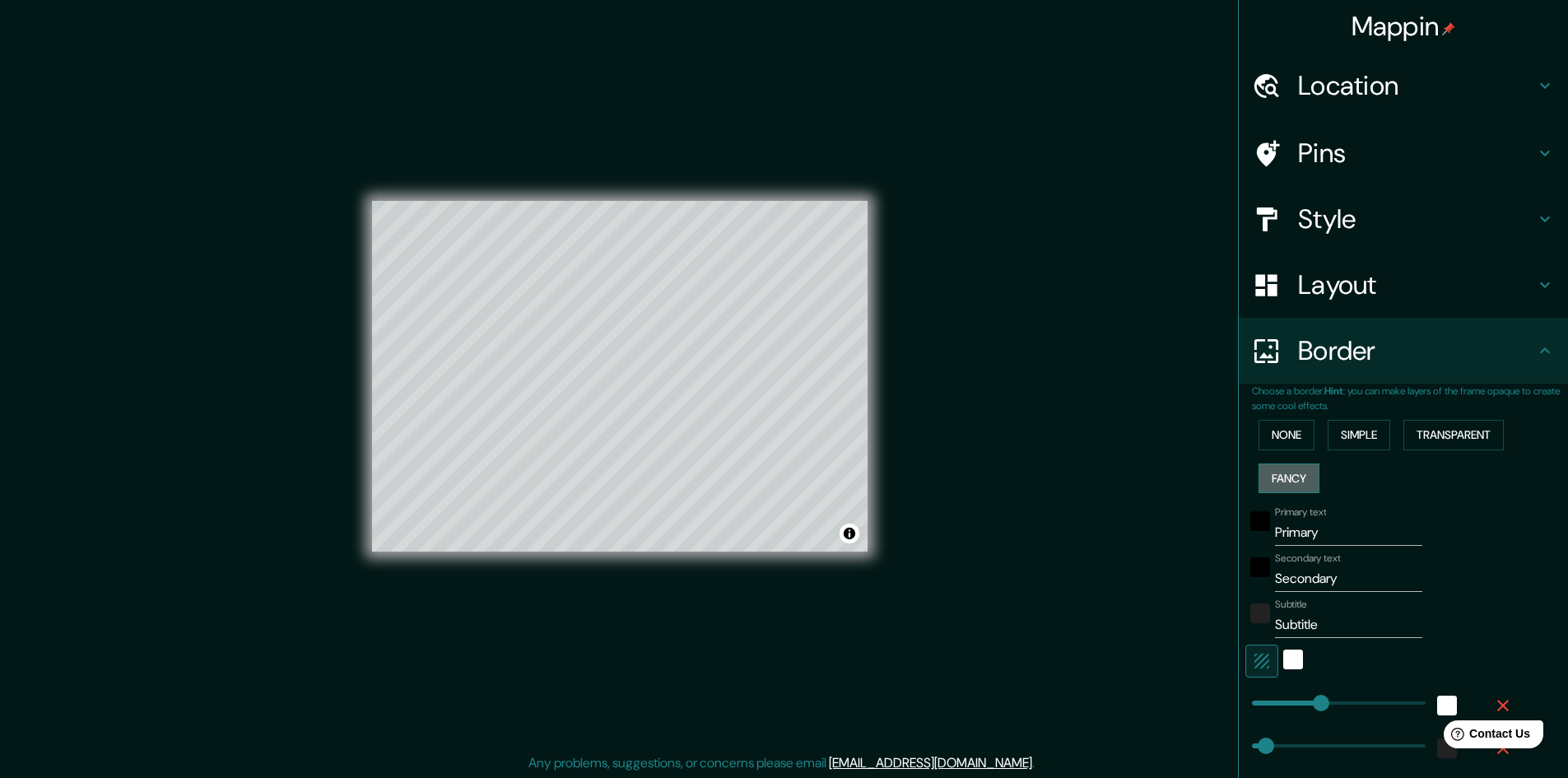
click at [1289, 474] on button "Fancy" at bounding box center [1289, 478] width 60 height 30
type input "241"
type input "48"
type input "24"
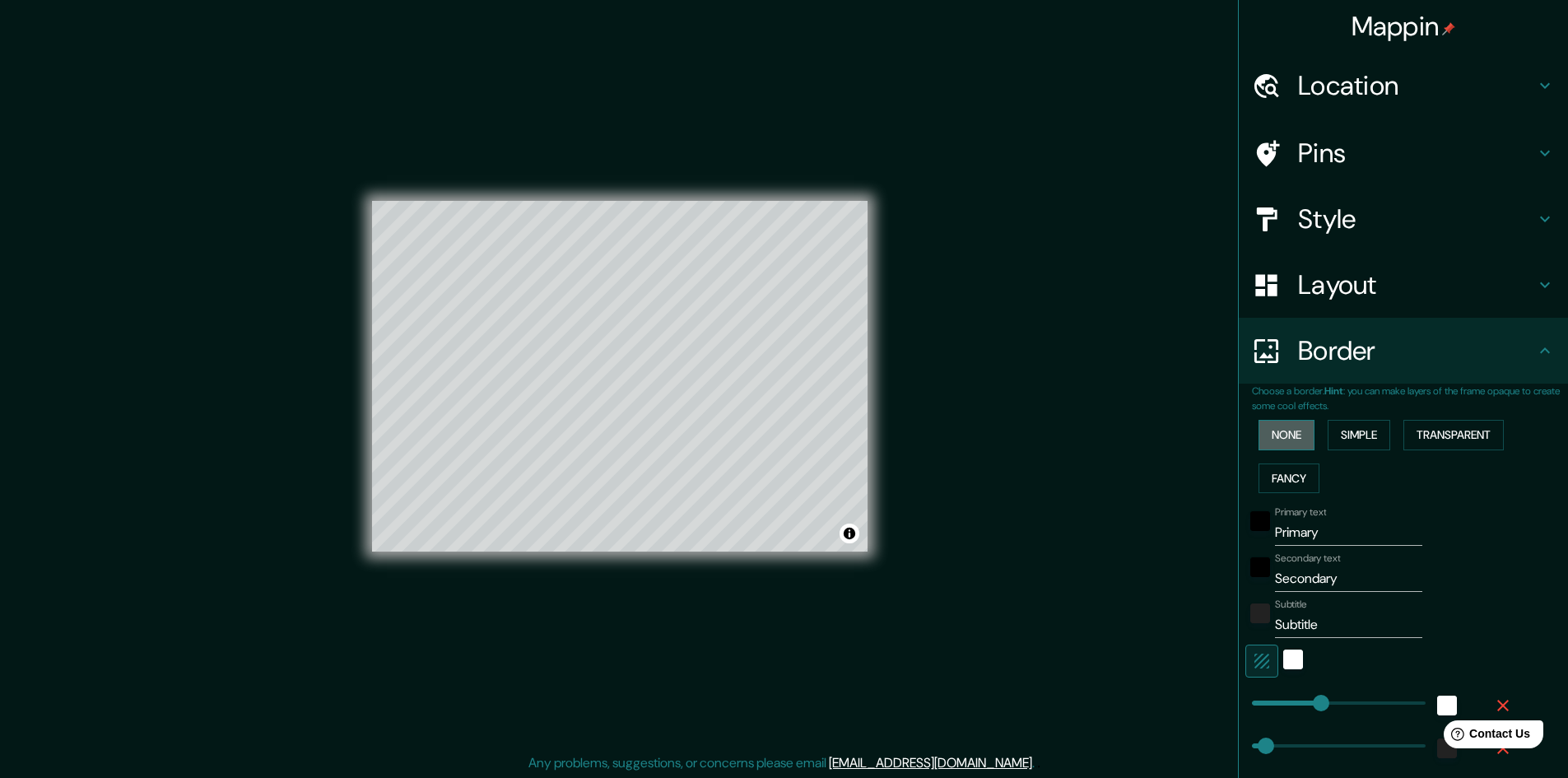
click at [1293, 433] on button "None" at bounding box center [1286, 435] width 56 height 30
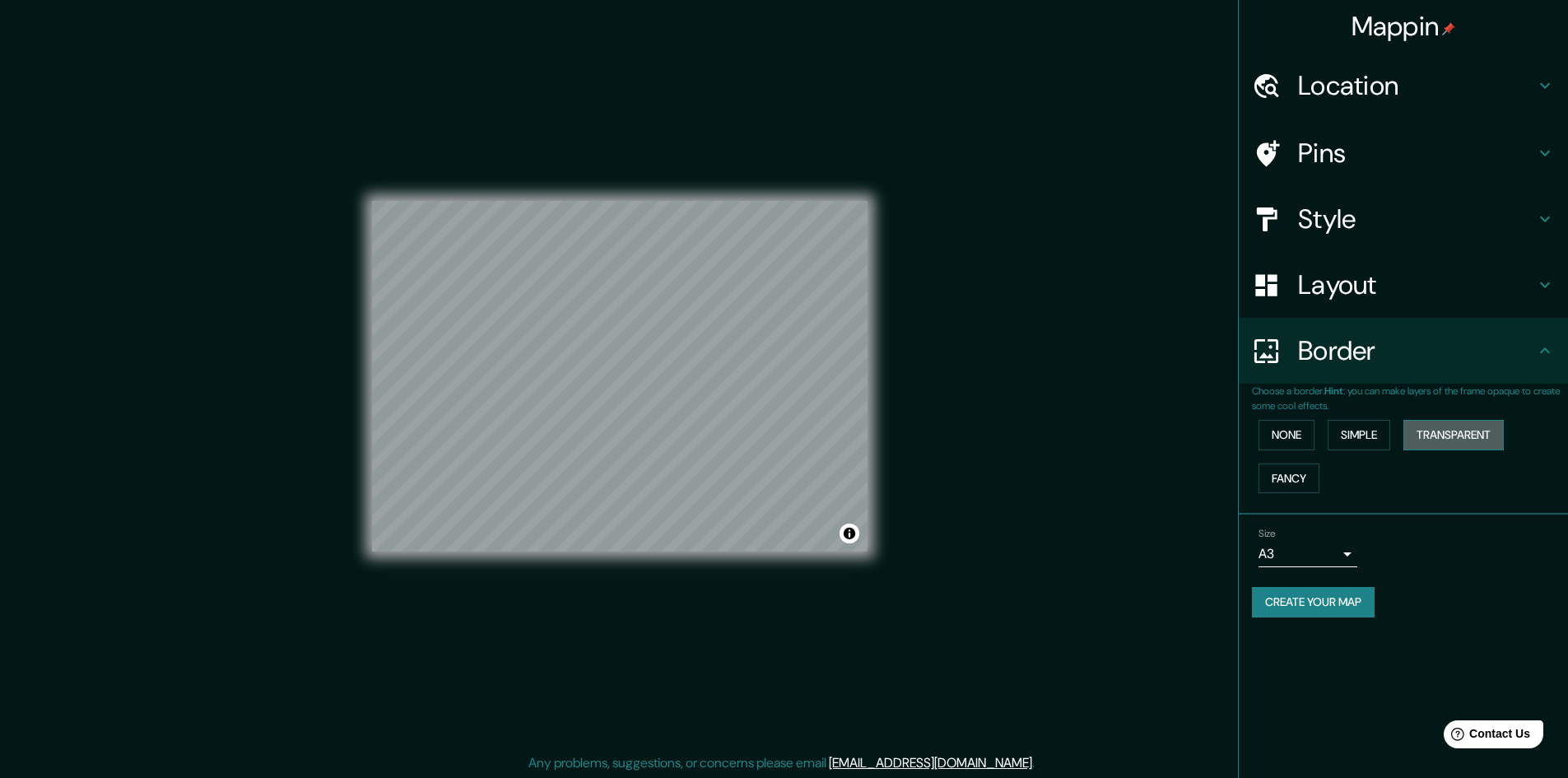
click at [1421, 431] on button "Transparent" at bounding box center [1454, 435] width 100 height 30
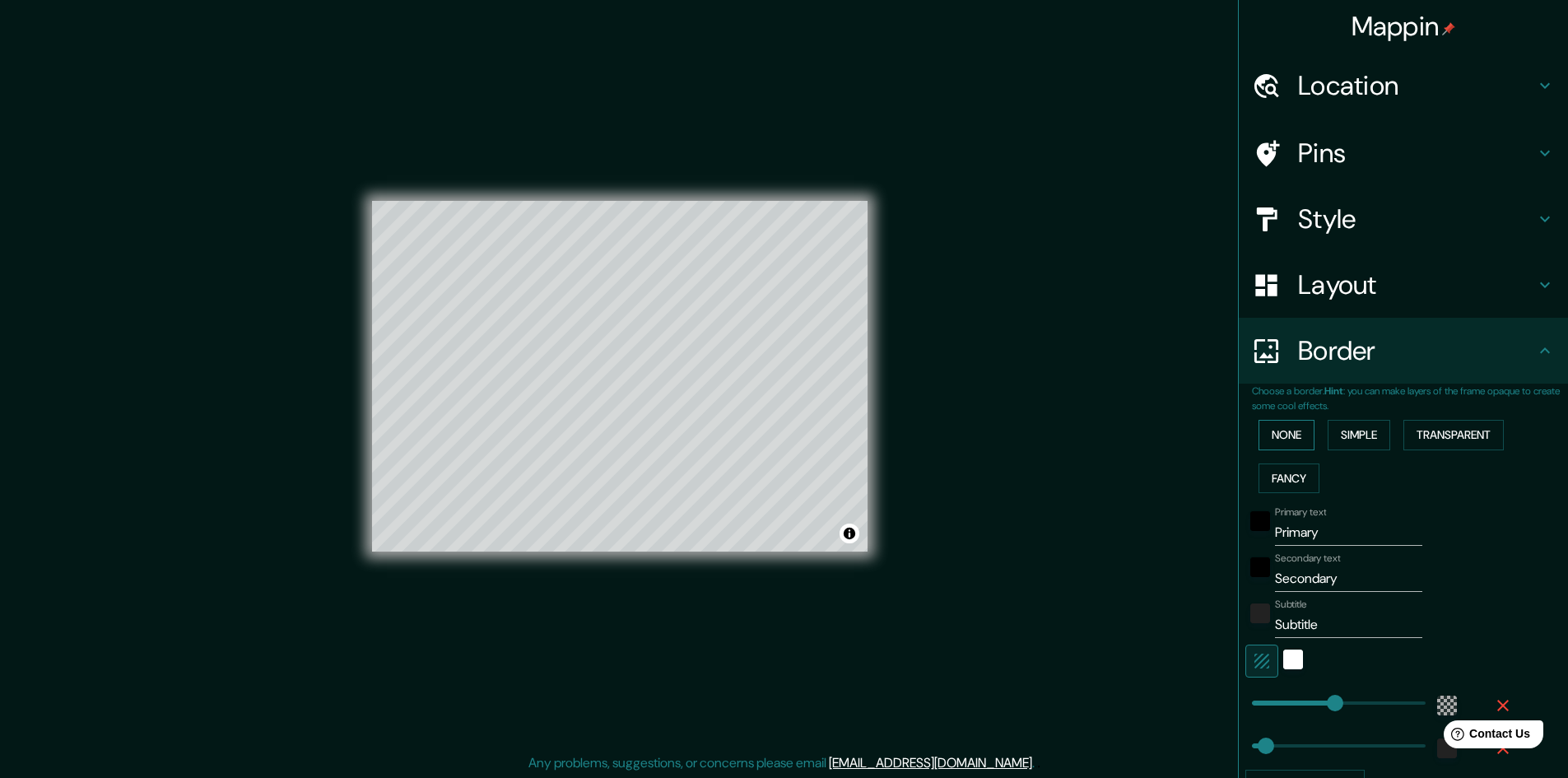
click at [1279, 431] on button "None" at bounding box center [1286, 435] width 56 height 30
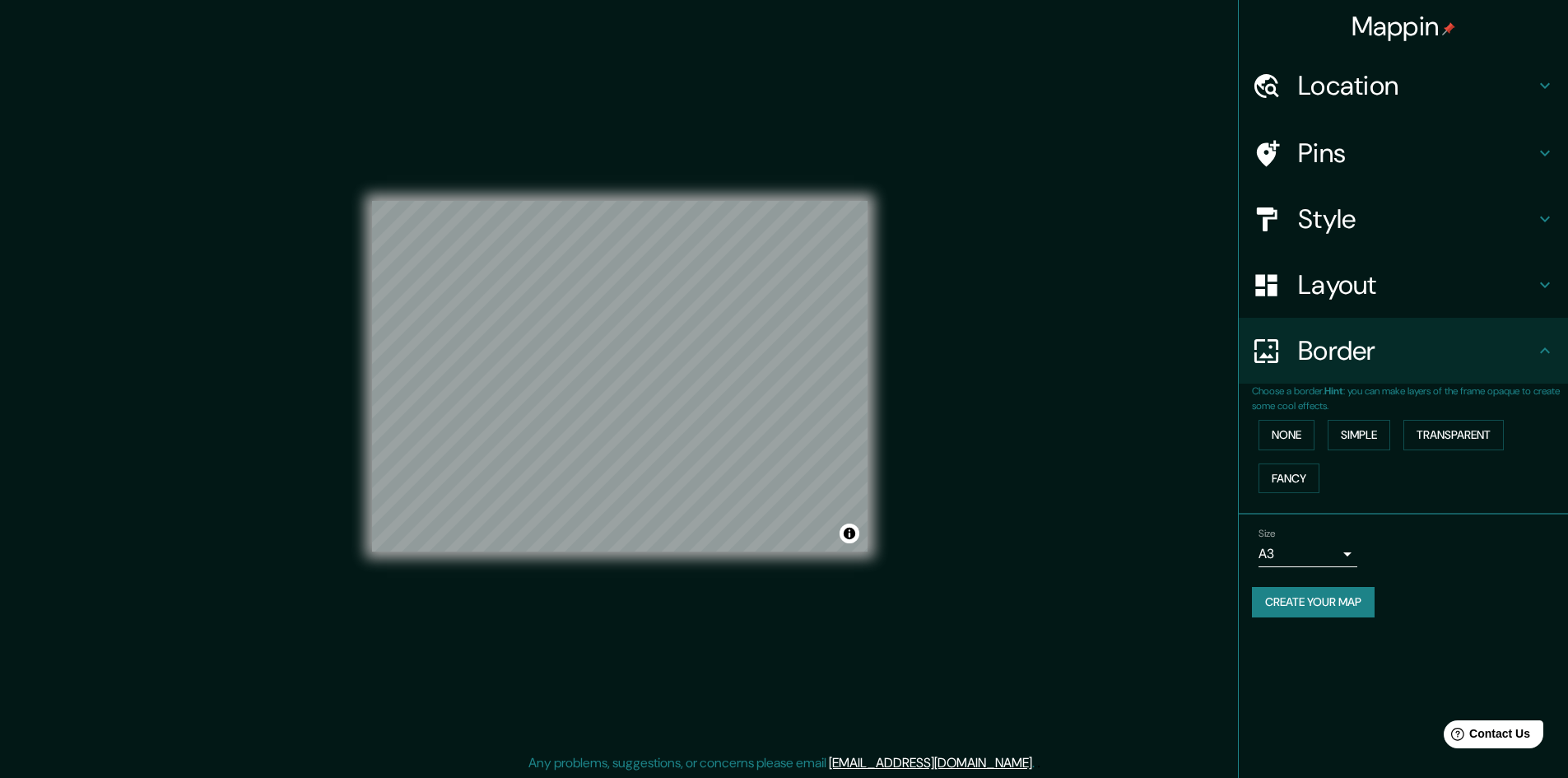
click at [1318, 569] on div "Size A3 a4" at bounding box center [1404, 547] width 303 height 53
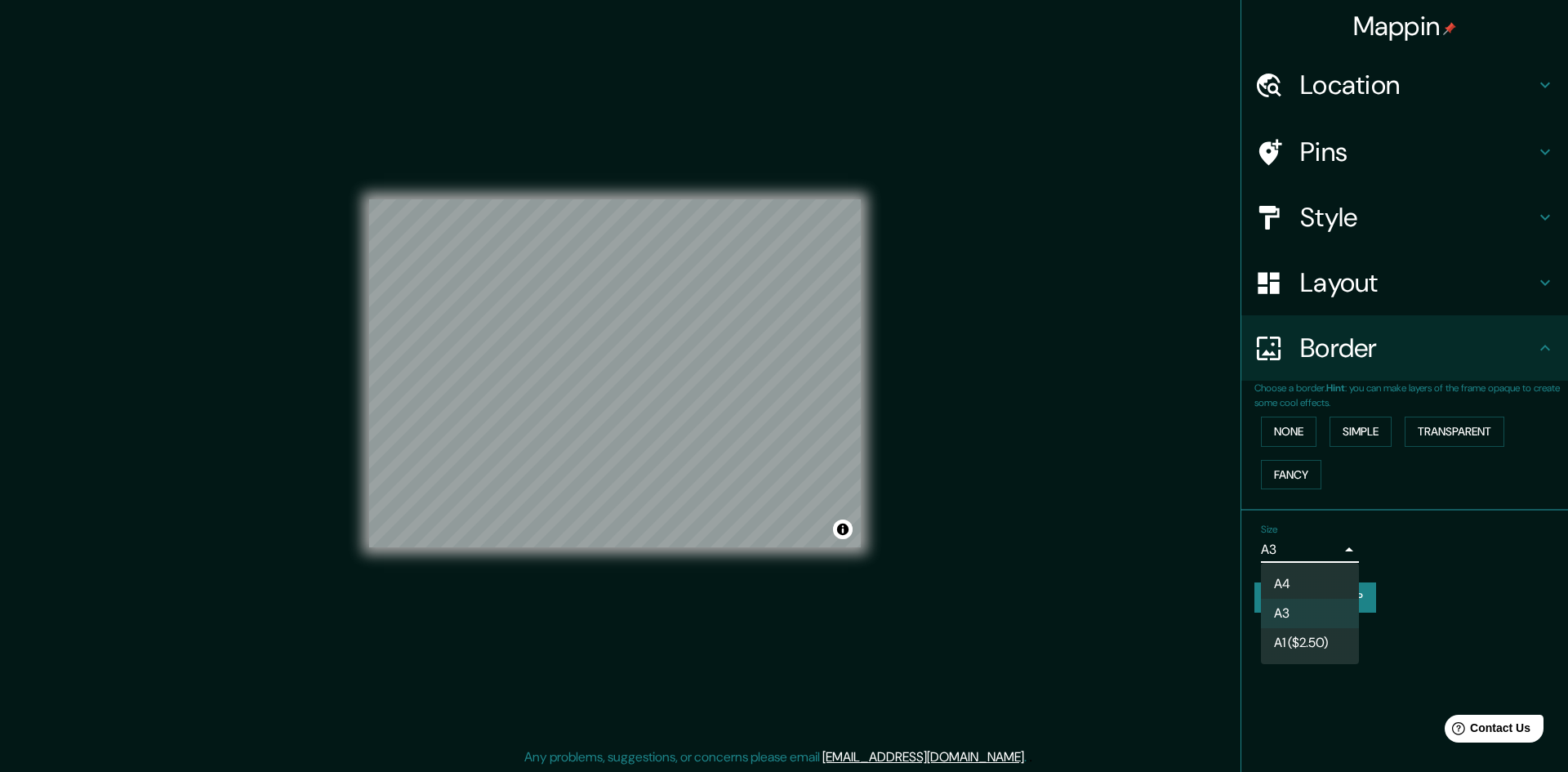
click at [1306, 559] on body "Mappin Location [GEOGRAPHIC_DATA], [GEOGRAPHIC_DATA] Pins Style Layout Border C…" at bounding box center [784, 386] width 1568 height 772
click at [1295, 587] on li "A4" at bounding box center [1310, 583] width 98 height 29
type input "single"
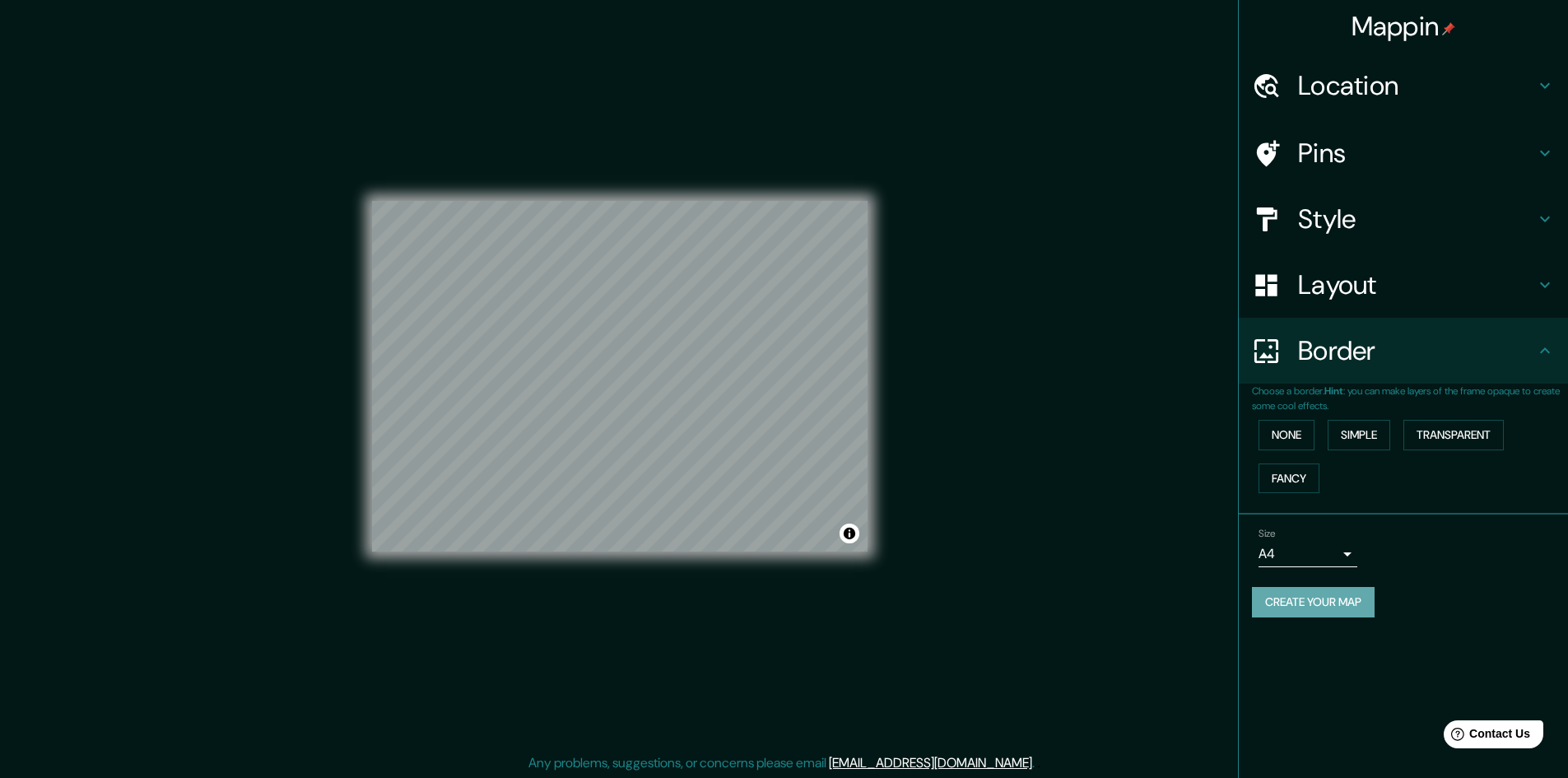
click at [1319, 598] on button "Create your map" at bounding box center [1314, 602] width 123 height 30
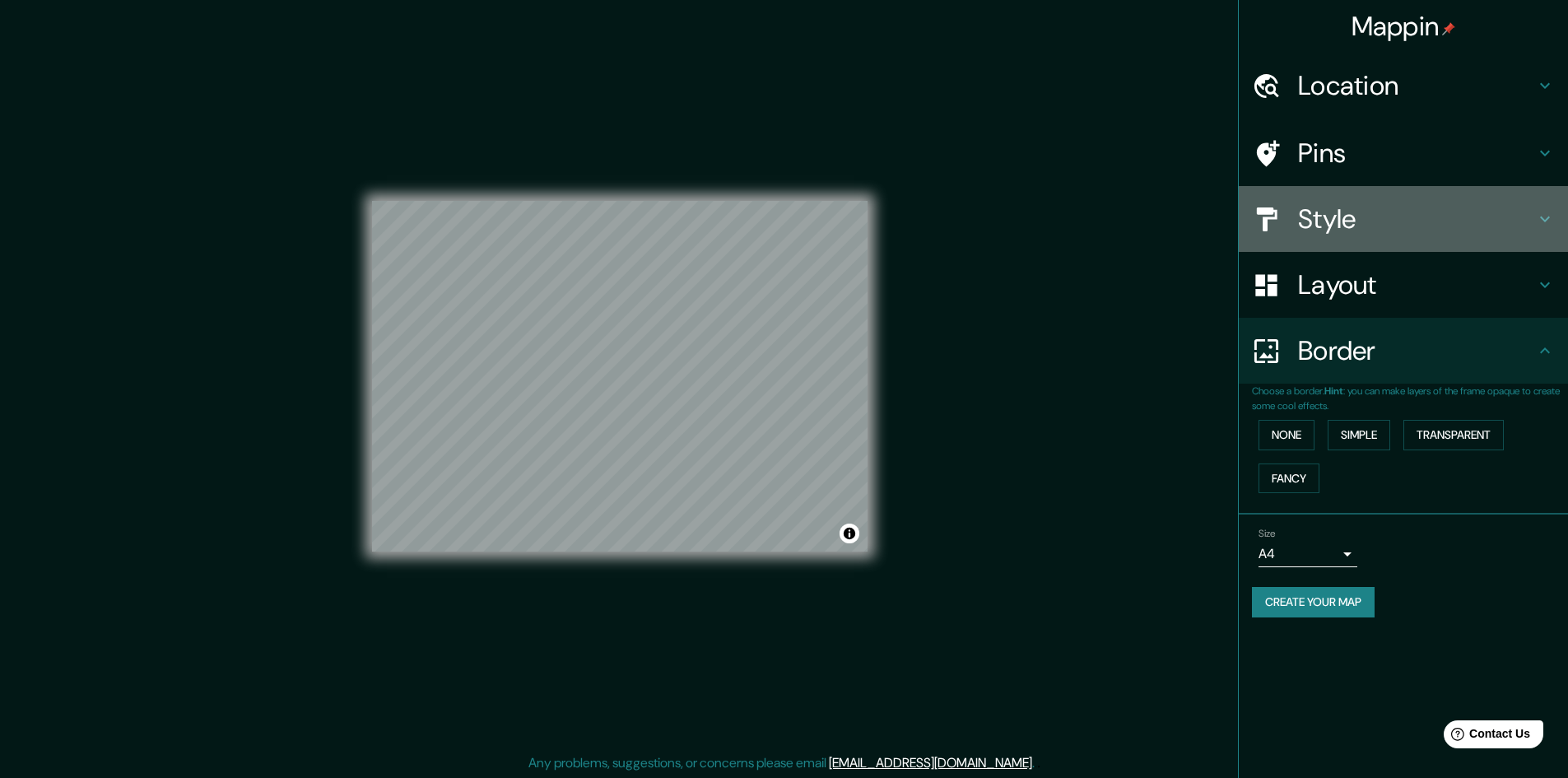
click at [1305, 221] on h4 "Style" at bounding box center [1417, 218] width 237 height 33
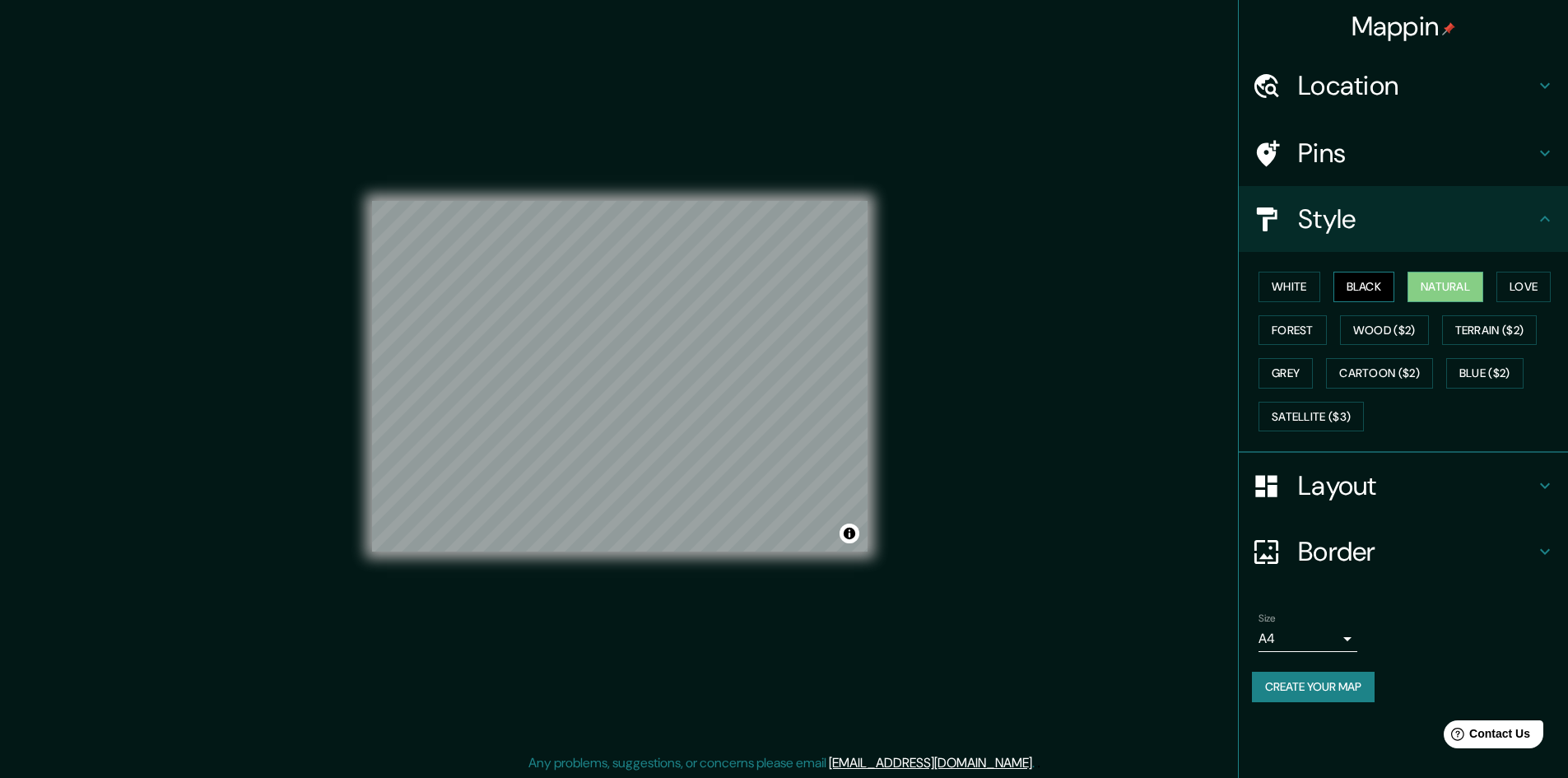
click at [1358, 289] on button "Black" at bounding box center [1364, 286] width 61 height 30
click at [1297, 283] on button "White" at bounding box center [1289, 286] width 61 height 30
click at [1531, 291] on button "Love" at bounding box center [1524, 286] width 54 height 30
click at [1296, 322] on button "Forest" at bounding box center [1293, 331] width 68 height 30
click at [1288, 275] on button "White" at bounding box center [1289, 286] width 61 height 30
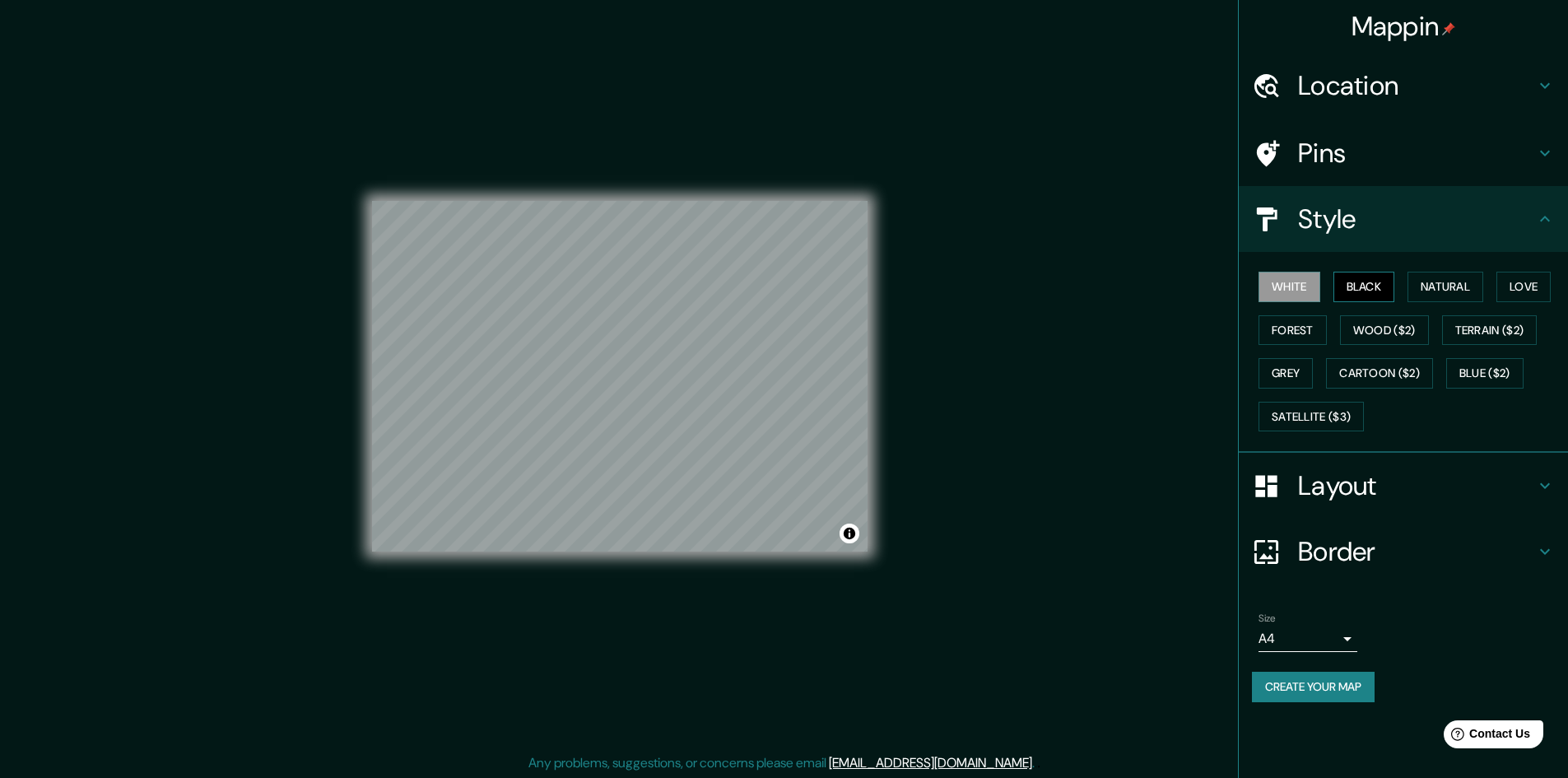
click at [1346, 287] on button "Black" at bounding box center [1364, 286] width 61 height 30
click at [1431, 284] on button "Natural" at bounding box center [1445, 286] width 76 height 30
click at [1291, 382] on button "Grey" at bounding box center [1285, 373] width 54 height 30
click at [1435, 288] on button "Natural" at bounding box center [1445, 286] width 76 height 30
click at [1318, 685] on button "Create your map" at bounding box center [1314, 687] width 123 height 30
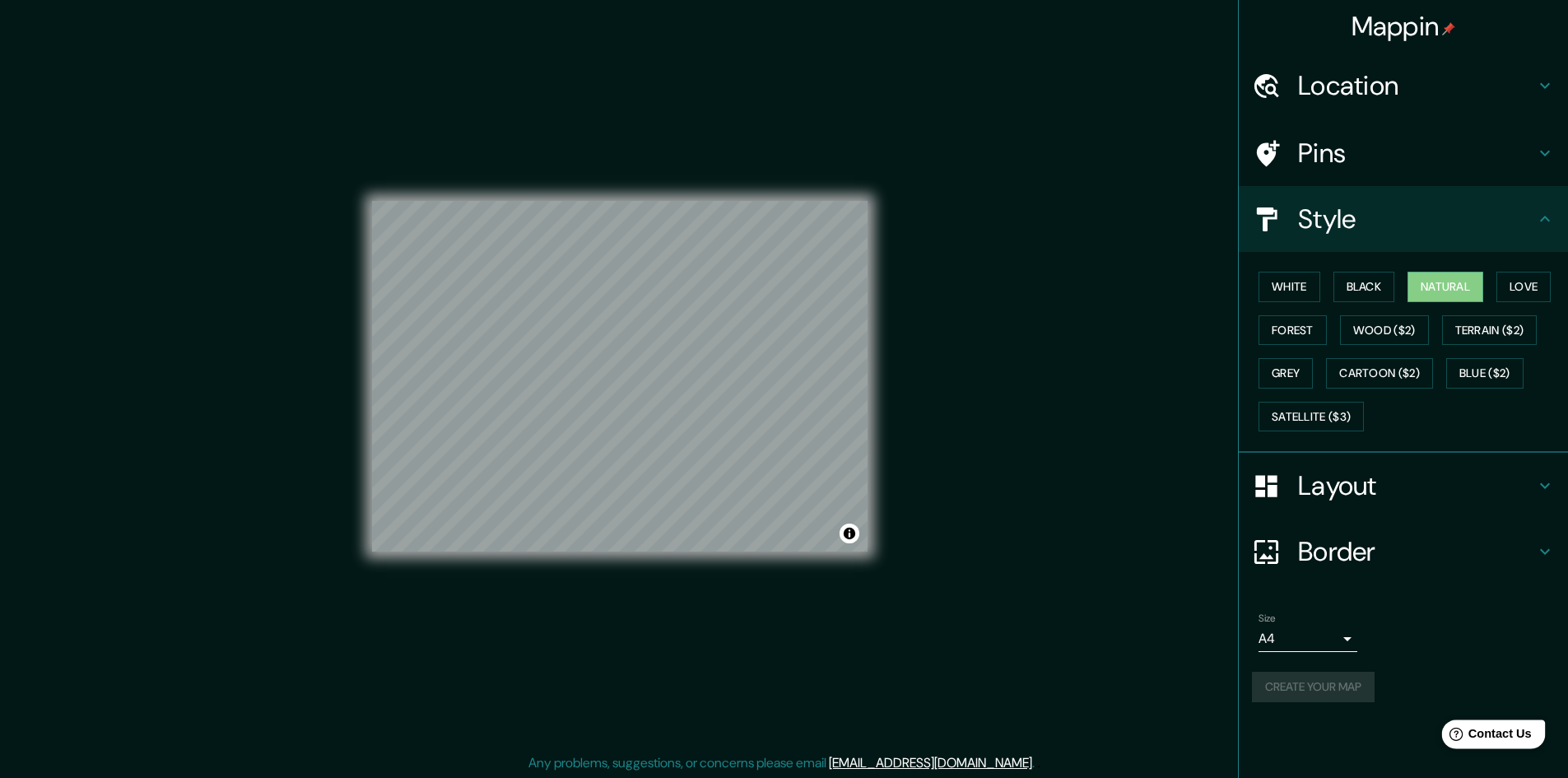
click at [1516, 737] on span "Contact Us" at bounding box center [1500, 734] width 63 height 14
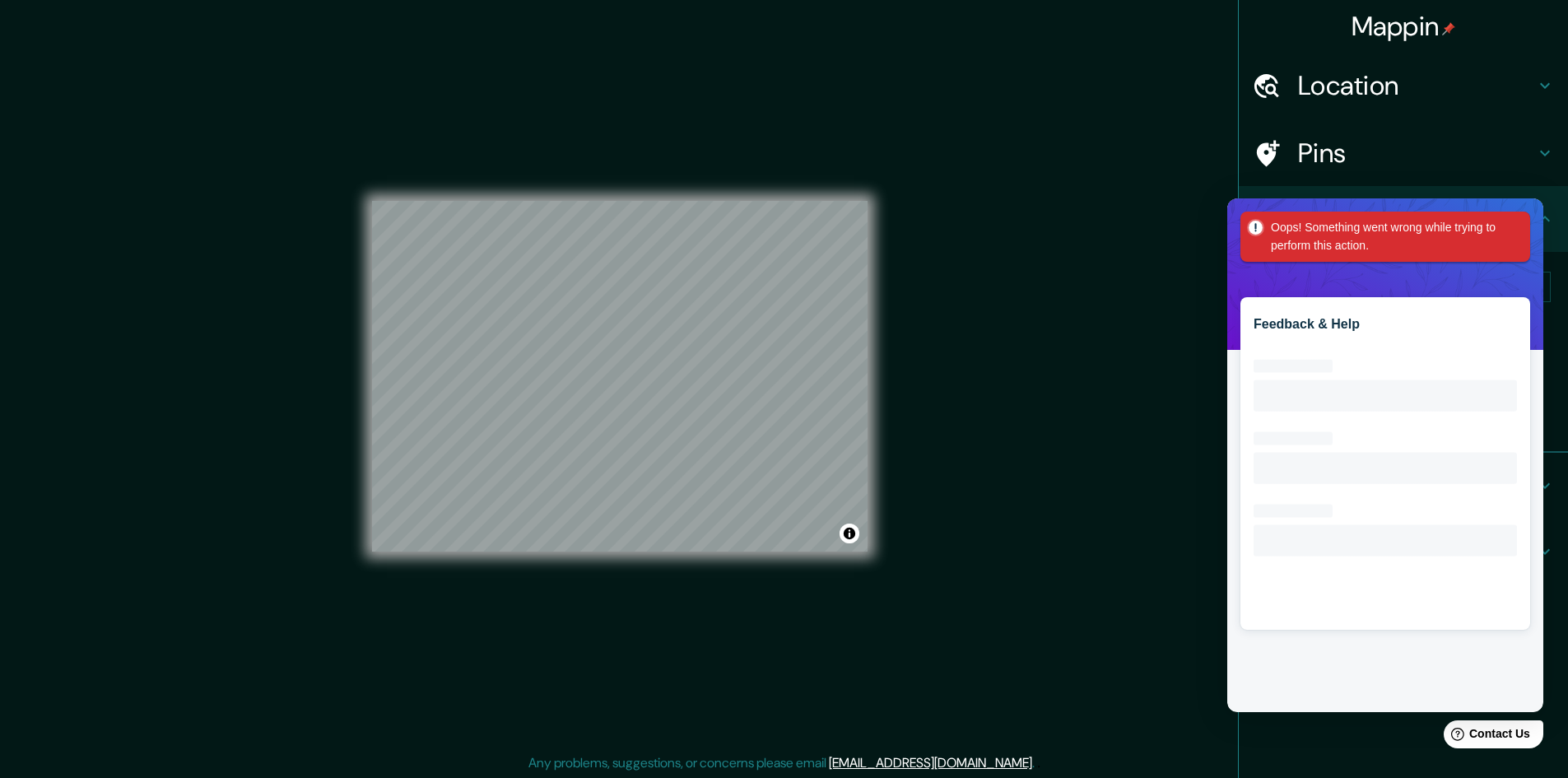
click at [1191, 324] on div "Mappin Location [GEOGRAPHIC_DATA], [GEOGRAPHIC_DATA] Pins Style White Black Nat…" at bounding box center [784, 389] width 1568 height 780
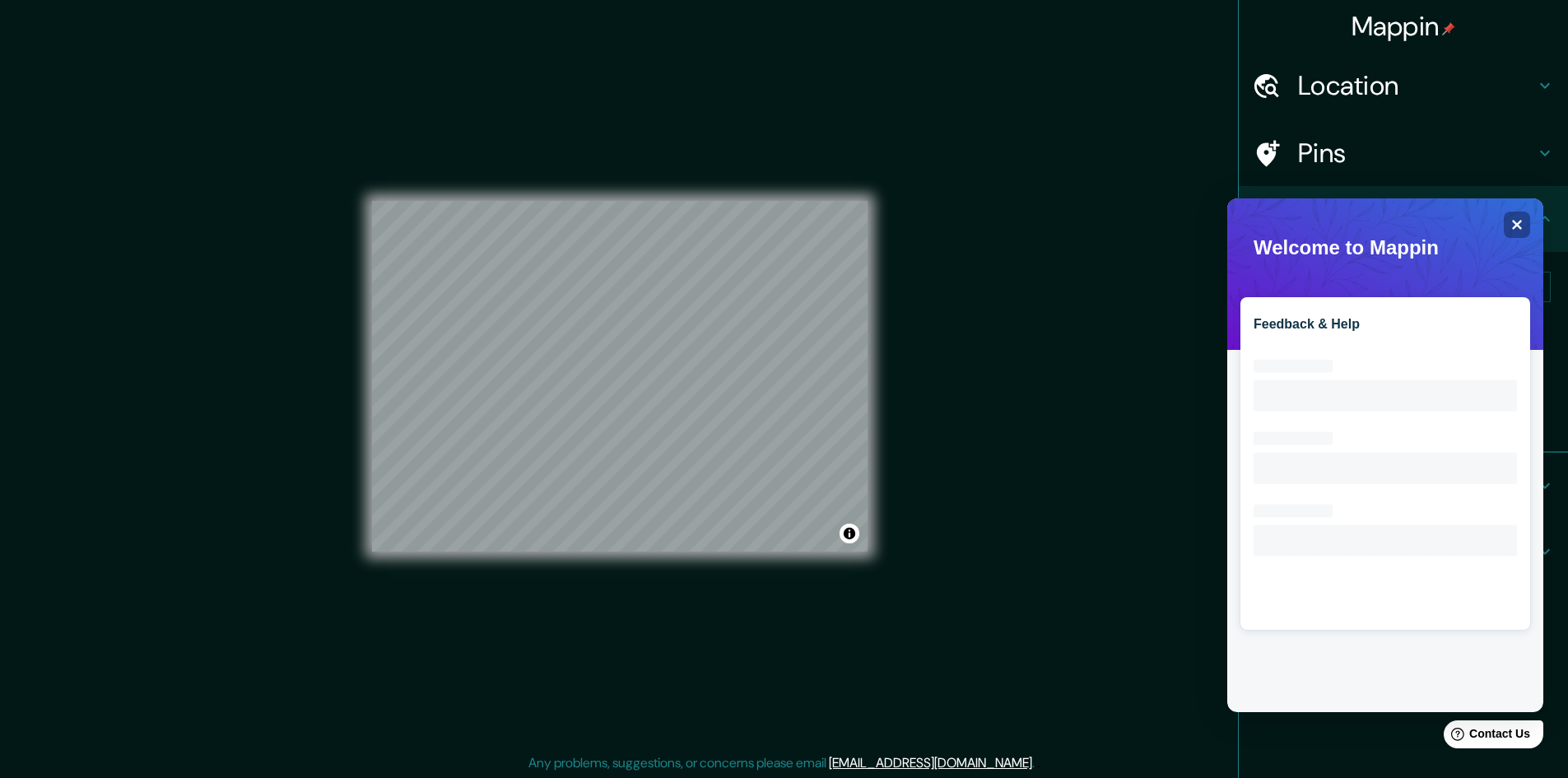
click at [1002, 380] on div "Mappin Location [GEOGRAPHIC_DATA], [GEOGRAPHIC_DATA] Pins Style White Black Nat…" at bounding box center [784, 389] width 1568 height 780
click at [1512, 225] on icon "Close" at bounding box center [1516, 224] width 12 height 12
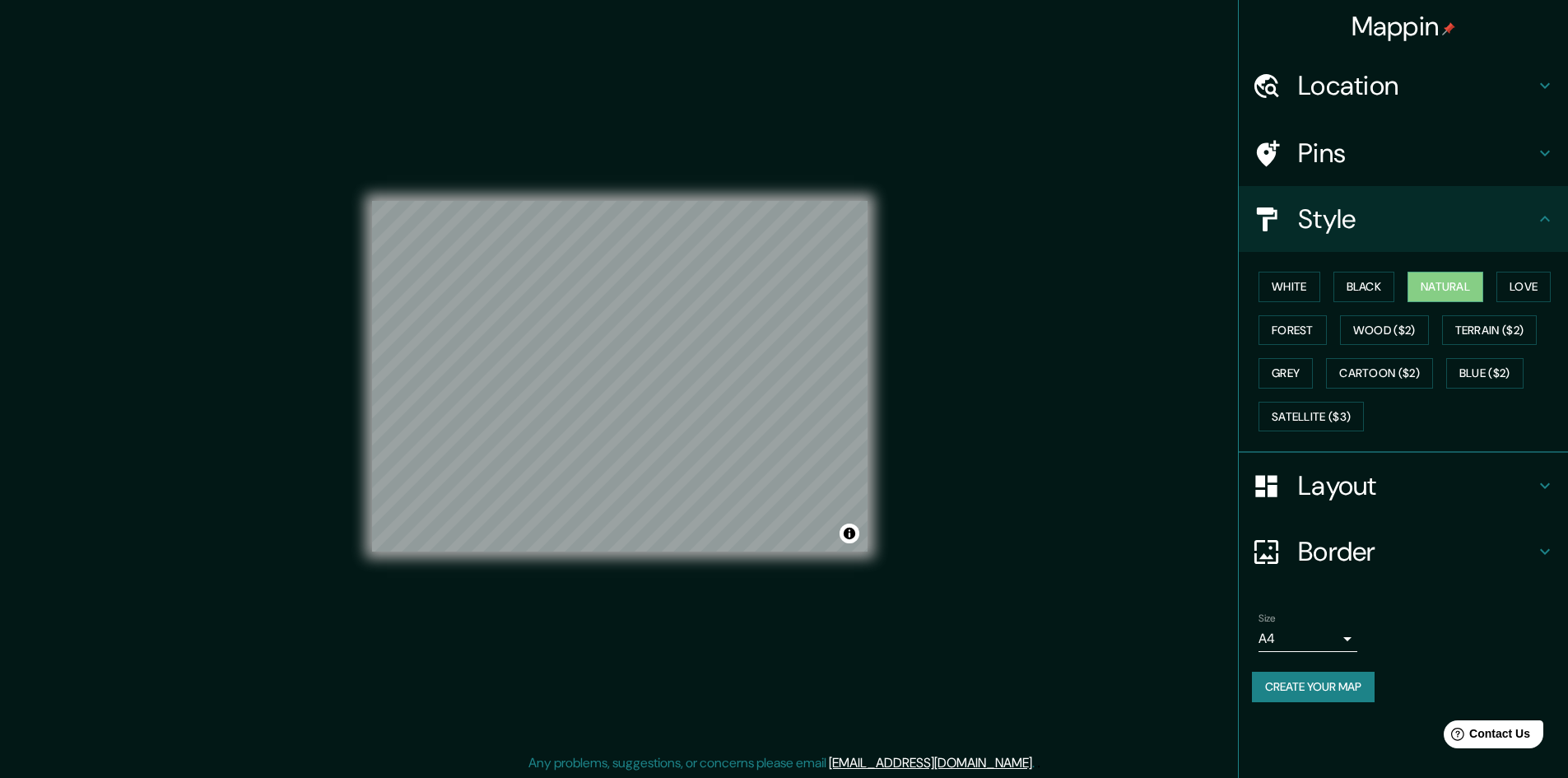
scroll to position [2, 0]
click at [846, 535] on button "Toggle attribution" at bounding box center [849, 531] width 20 height 20
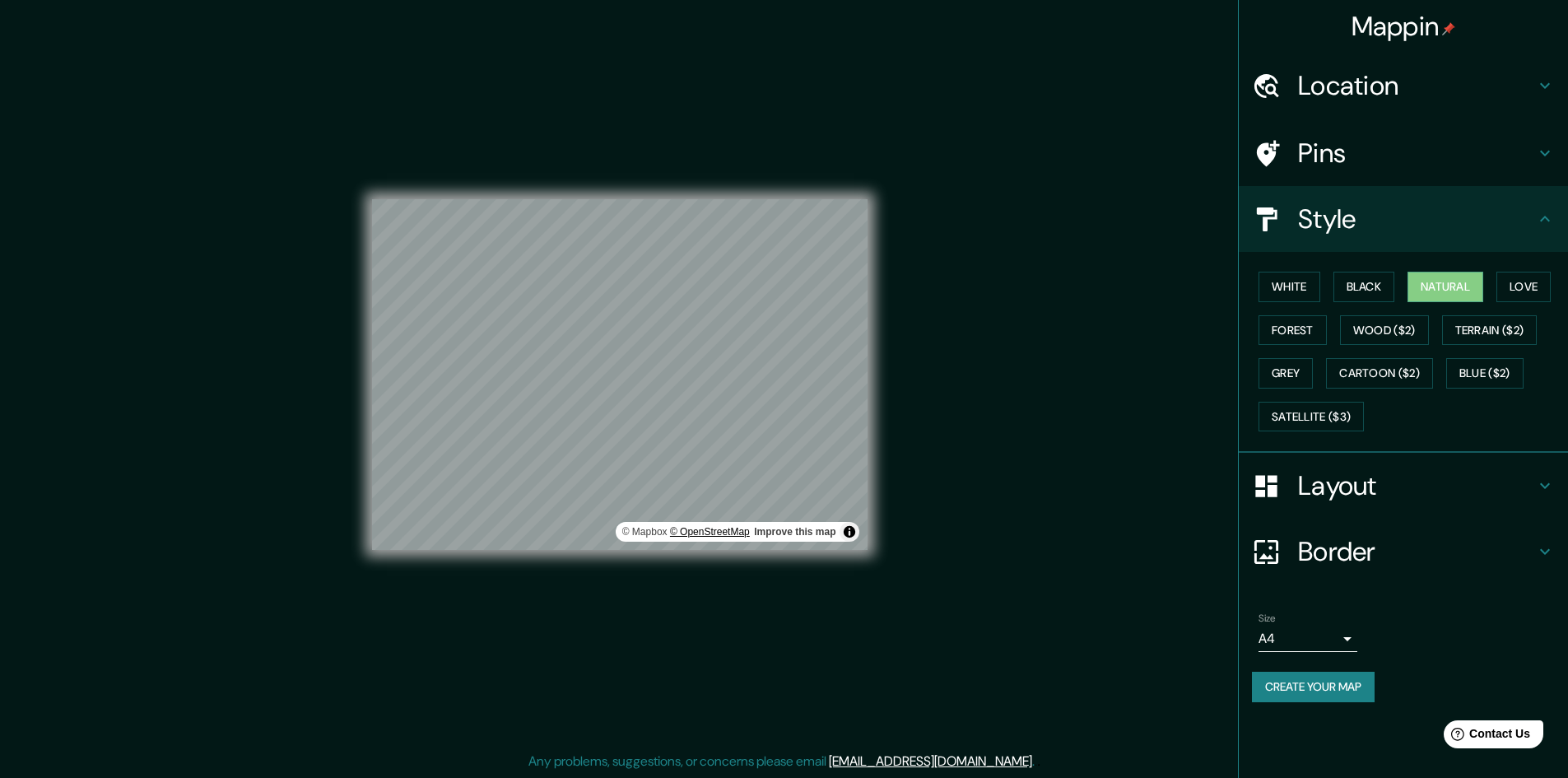
click at [718, 528] on link "© OpenStreetMap" at bounding box center [710, 532] width 79 height 11
click at [1359, 551] on h4 "Border" at bounding box center [1417, 551] width 237 height 33
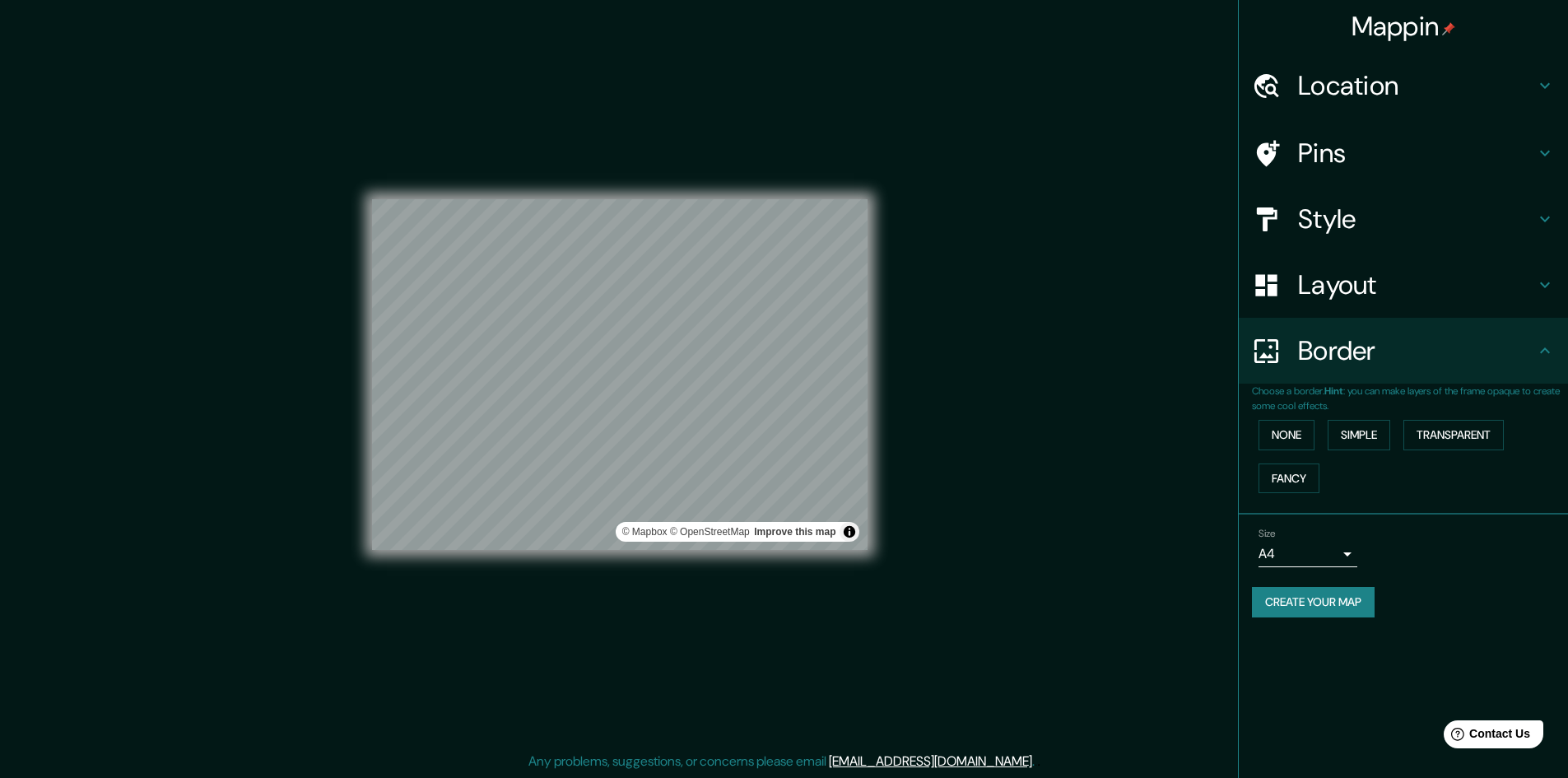
click at [1535, 349] on h4 "Border" at bounding box center [1417, 351] width 237 height 33
click at [1535, 334] on div "Border" at bounding box center [1404, 351] width 329 height 66
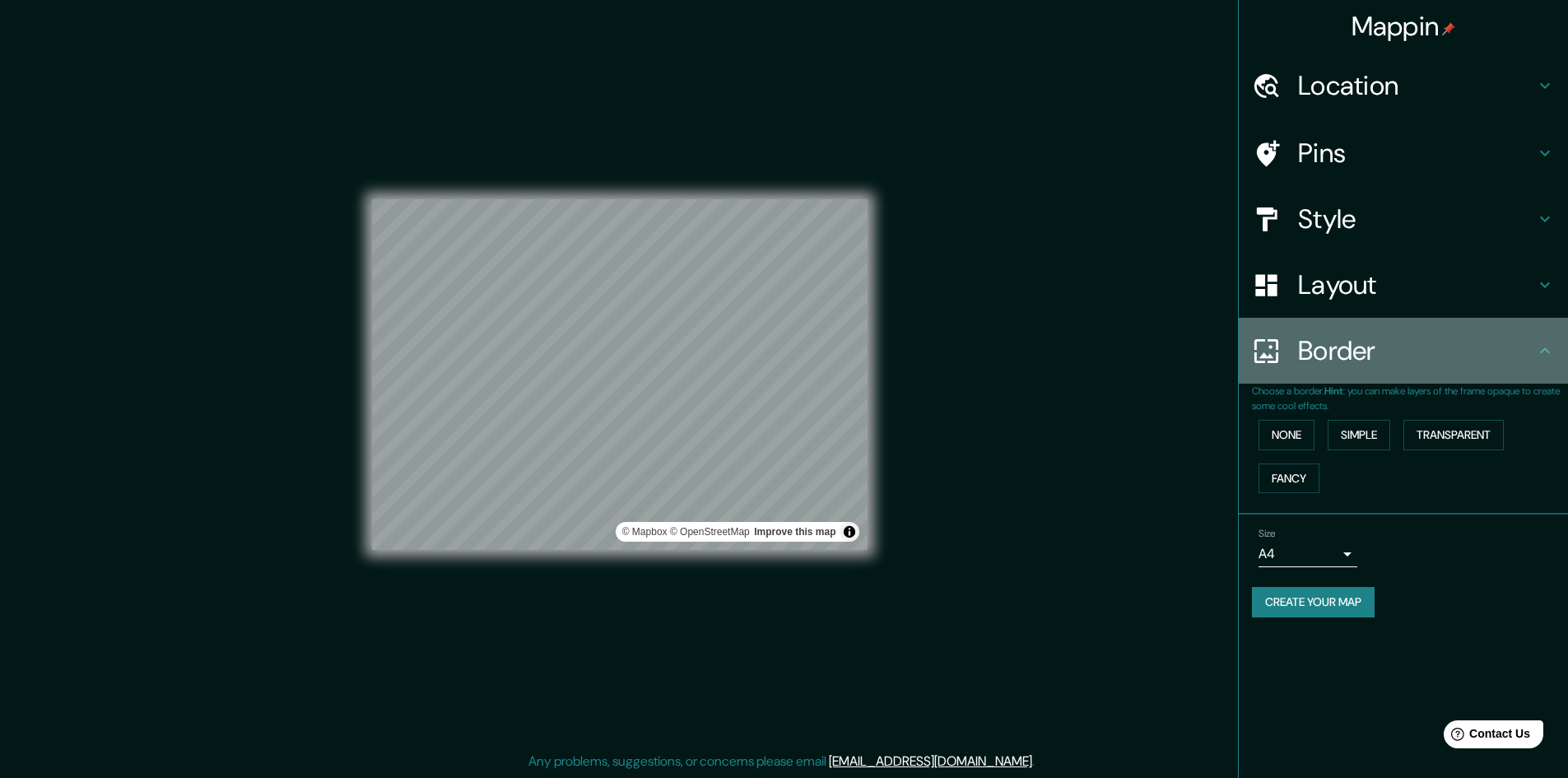
click at [1540, 345] on icon at bounding box center [1544, 351] width 20 height 20
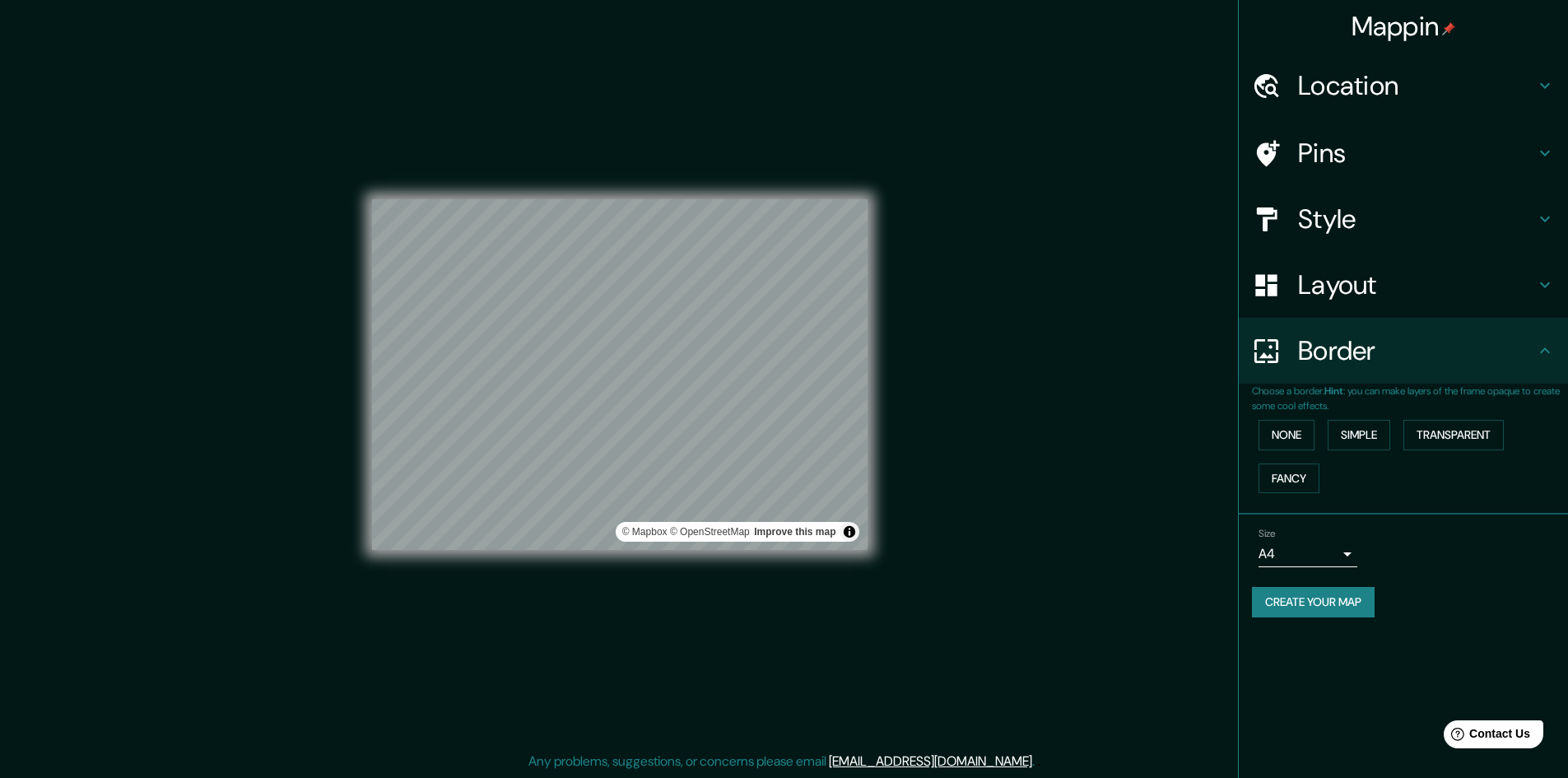
drag, startPoint x: 1411, startPoint y: 17, endPoint x: 1401, endPoint y: 15, distance: 10.2
click at [1401, 15] on h4 "Mappin" at bounding box center [1404, 26] width 105 height 33
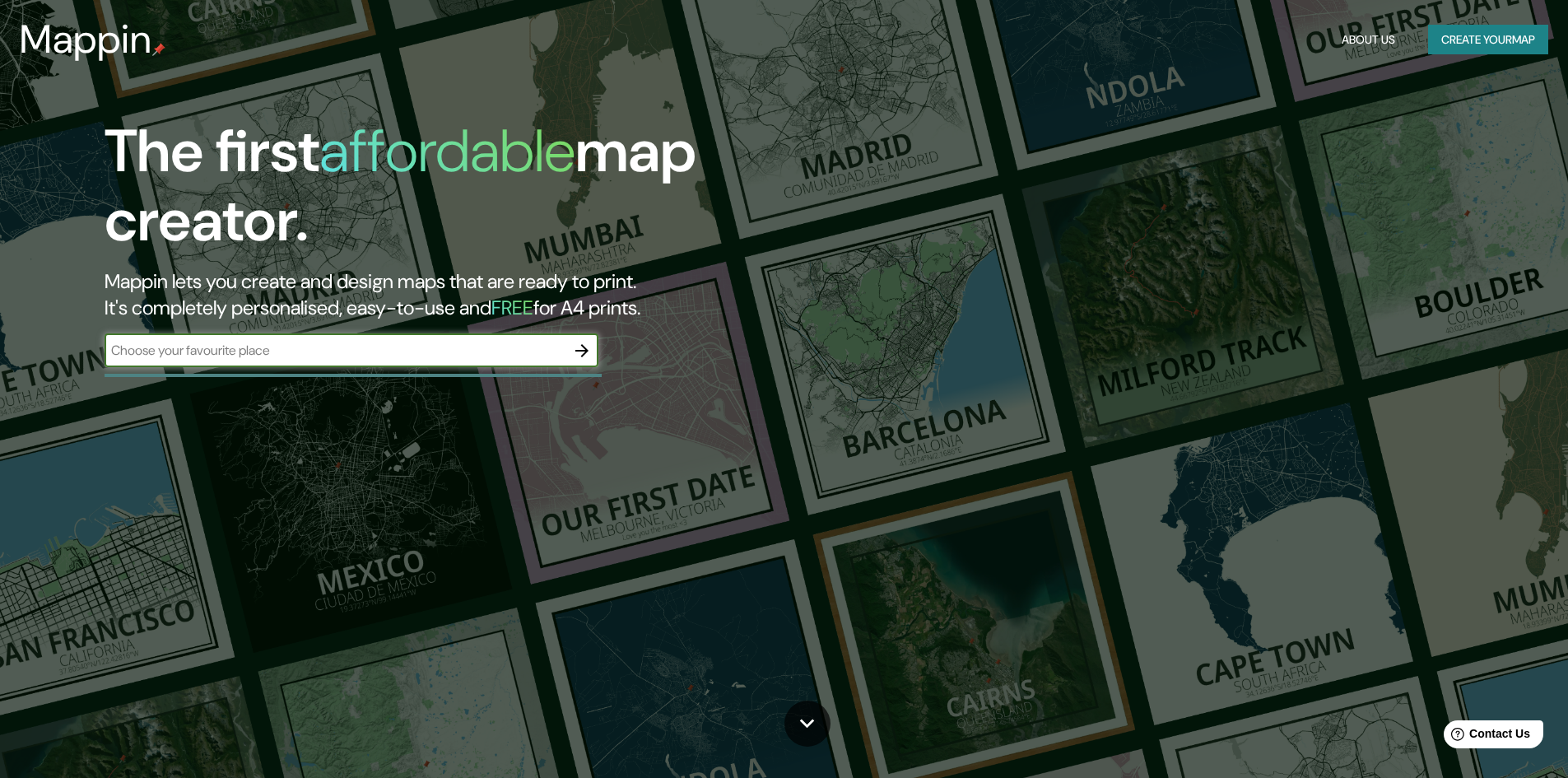
click at [1492, 38] on button "Create your map" at bounding box center [1488, 40] width 120 height 30
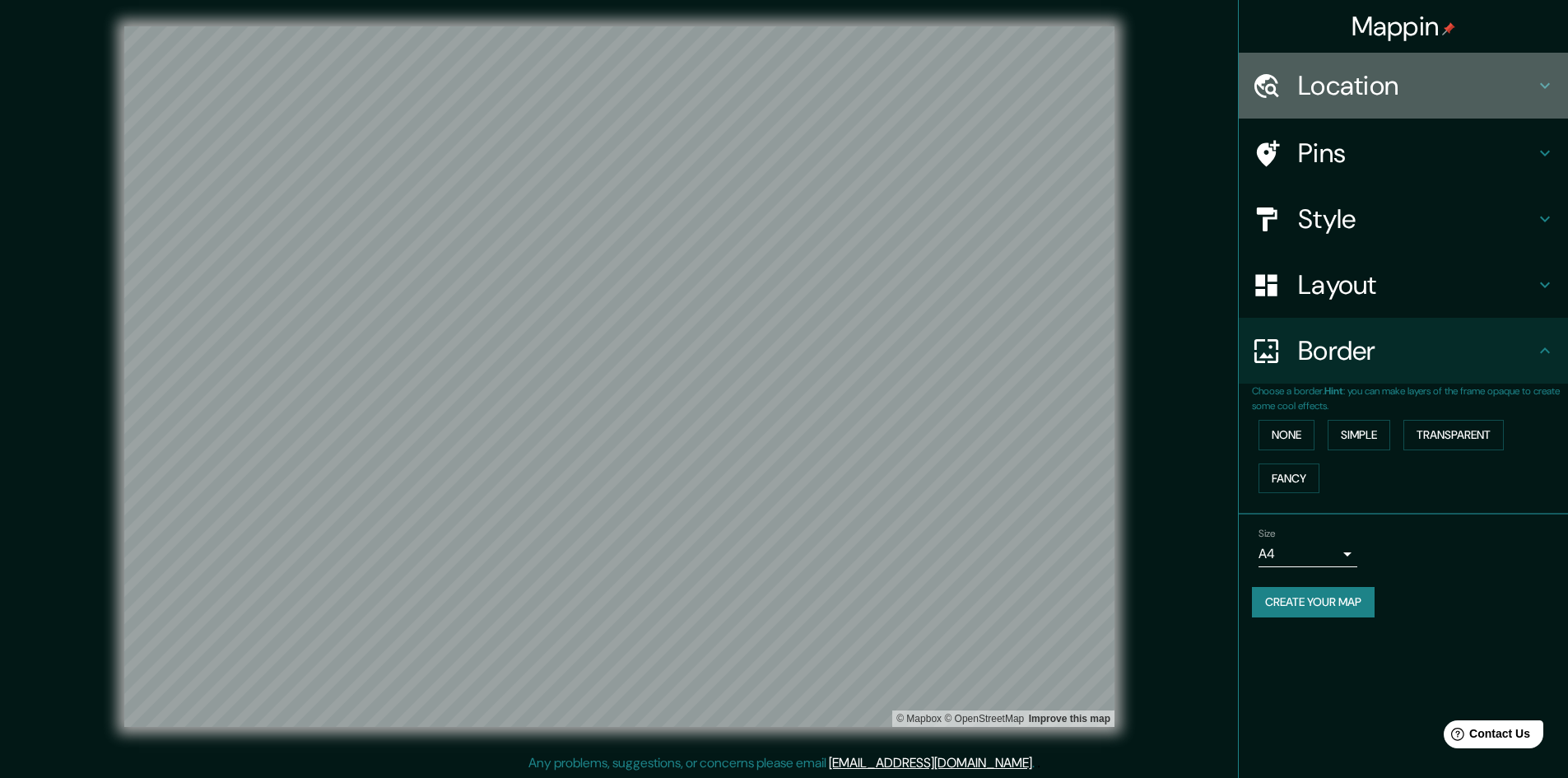
click at [1368, 78] on h4 "Location" at bounding box center [1417, 85] width 237 height 33
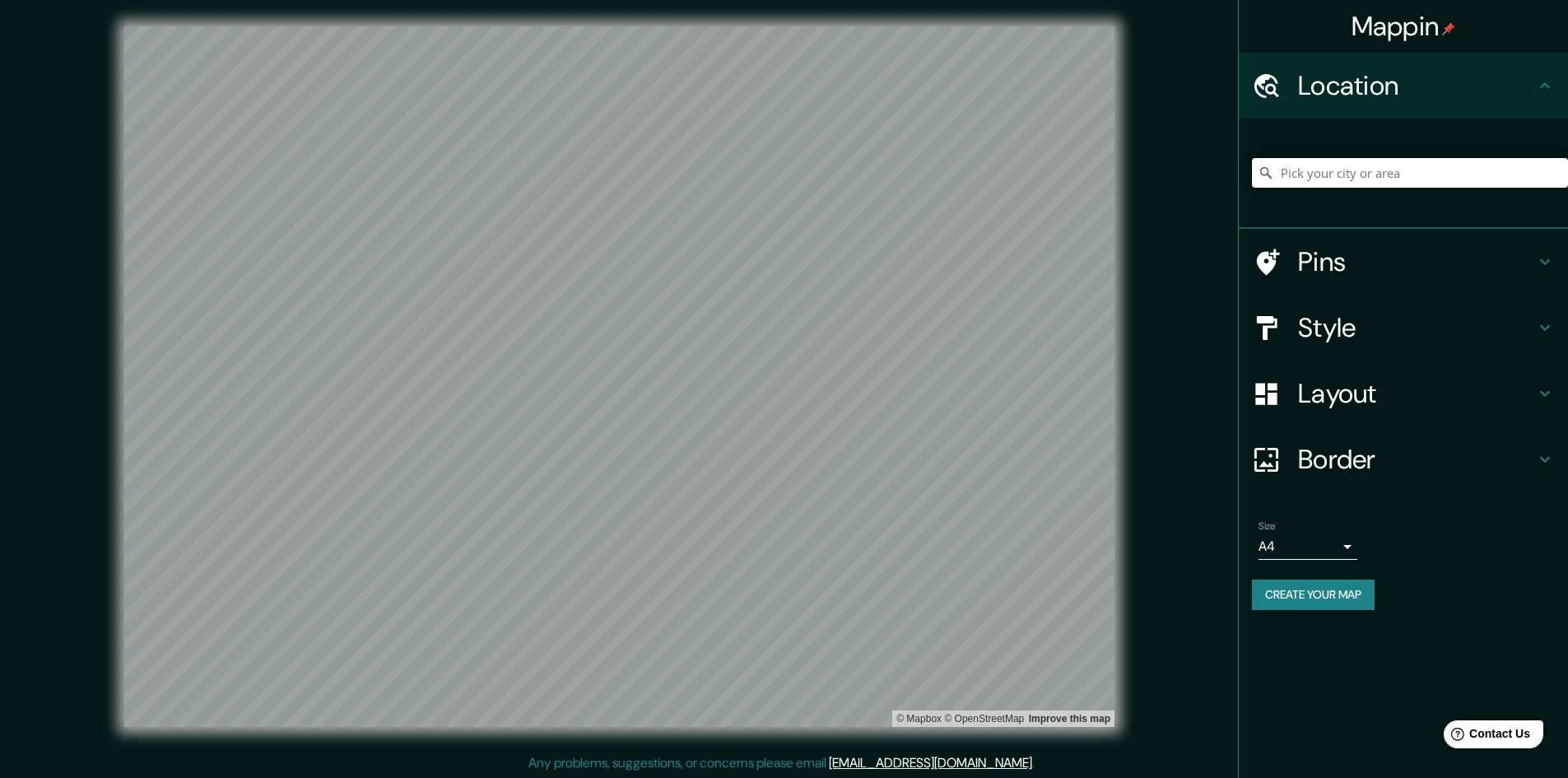
click at [1324, 181] on input "Pick your city or area" at bounding box center [1410, 172] width 316 height 29
type input "[GEOGRAPHIC_DATA], [GEOGRAPHIC_DATA]"
click at [1312, 546] on body "Mappin Location [GEOGRAPHIC_DATA], [GEOGRAPHIC_DATA] [GEOGRAPHIC_DATA] [GEOGRAP…" at bounding box center [784, 389] width 1568 height 778
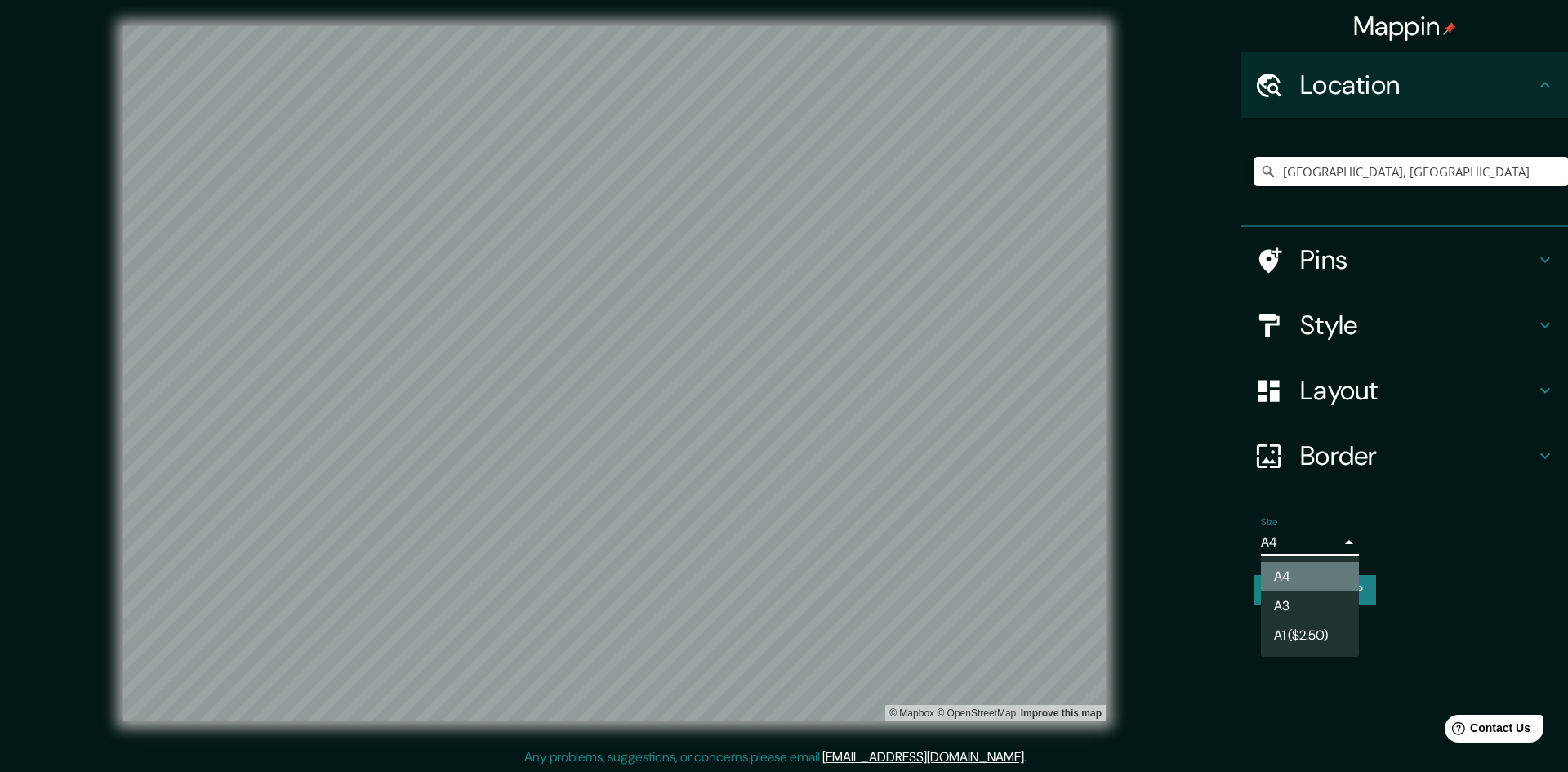
click at [1294, 573] on li "A4" at bounding box center [1310, 576] width 98 height 29
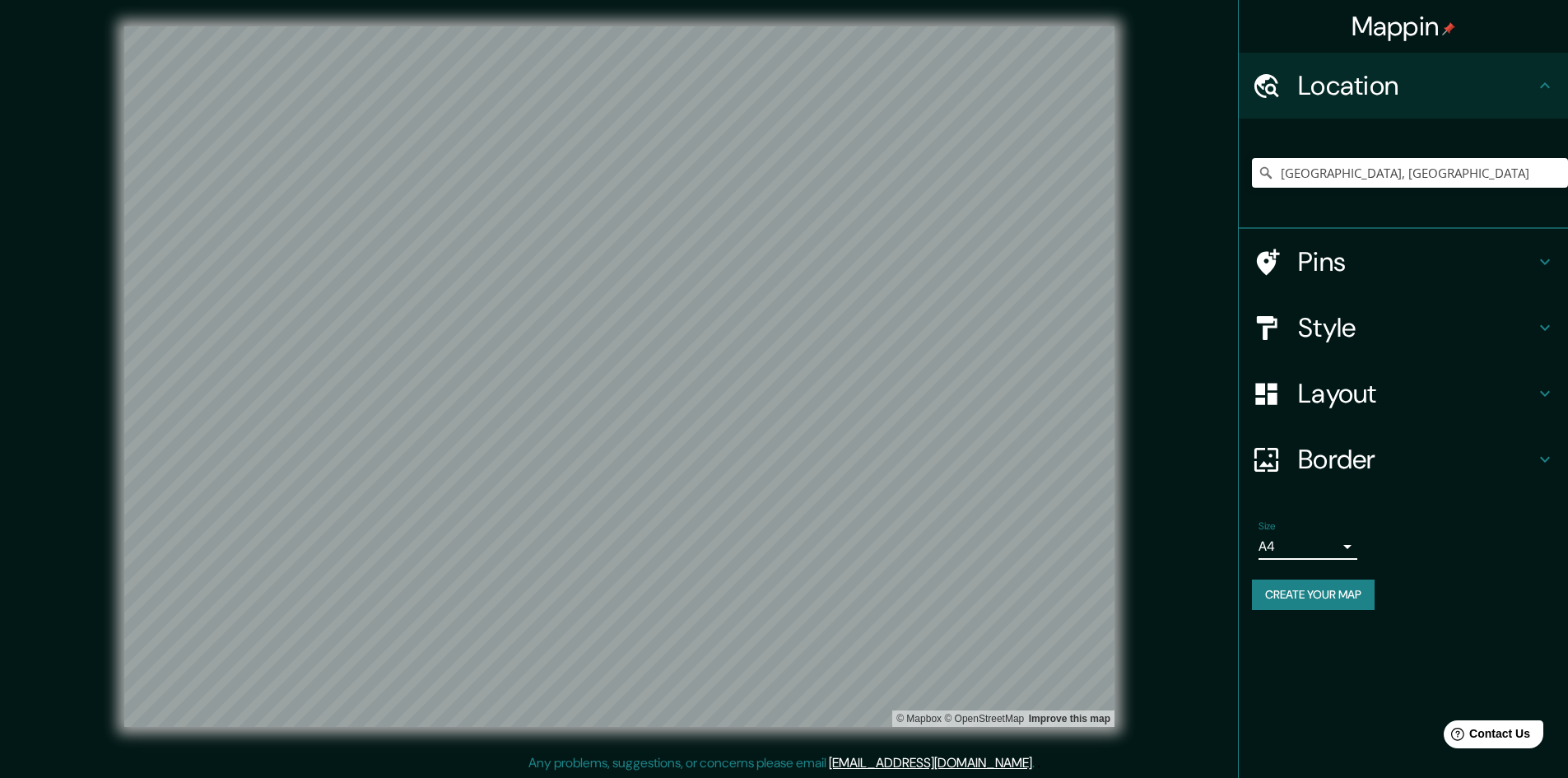
click at [1312, 586] on button "Create your map" at bounding box center [1314, 595] width 123 height 30
